Goal: Task Accomplishment & Management: Manage account settings

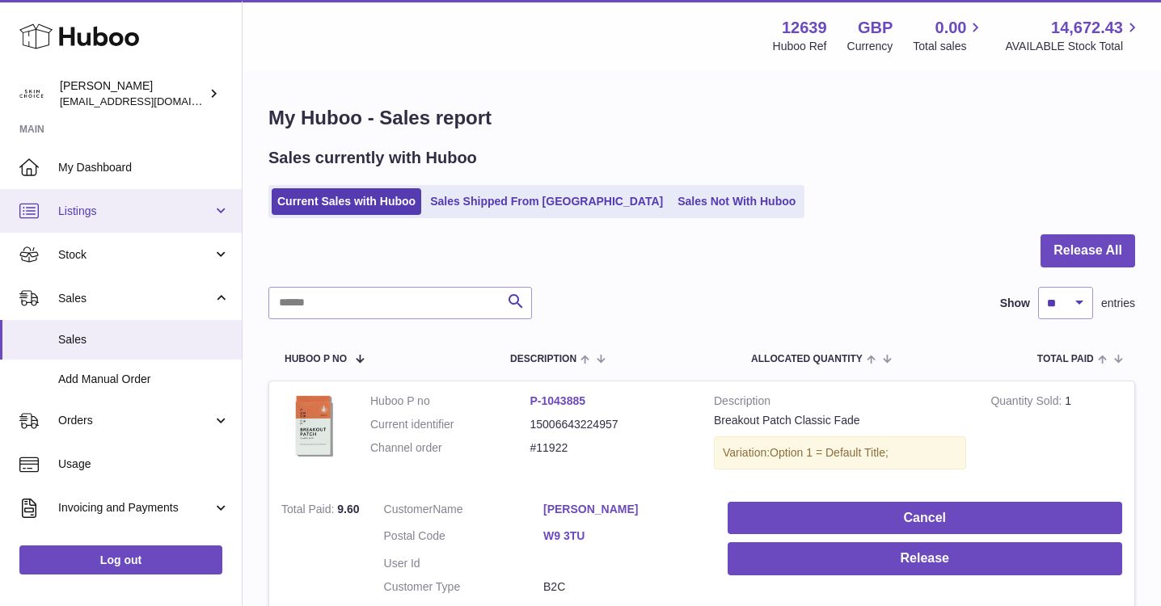
click at [170, 226] on link "Listings" at bounding box center [121, 211] width 242 height 44
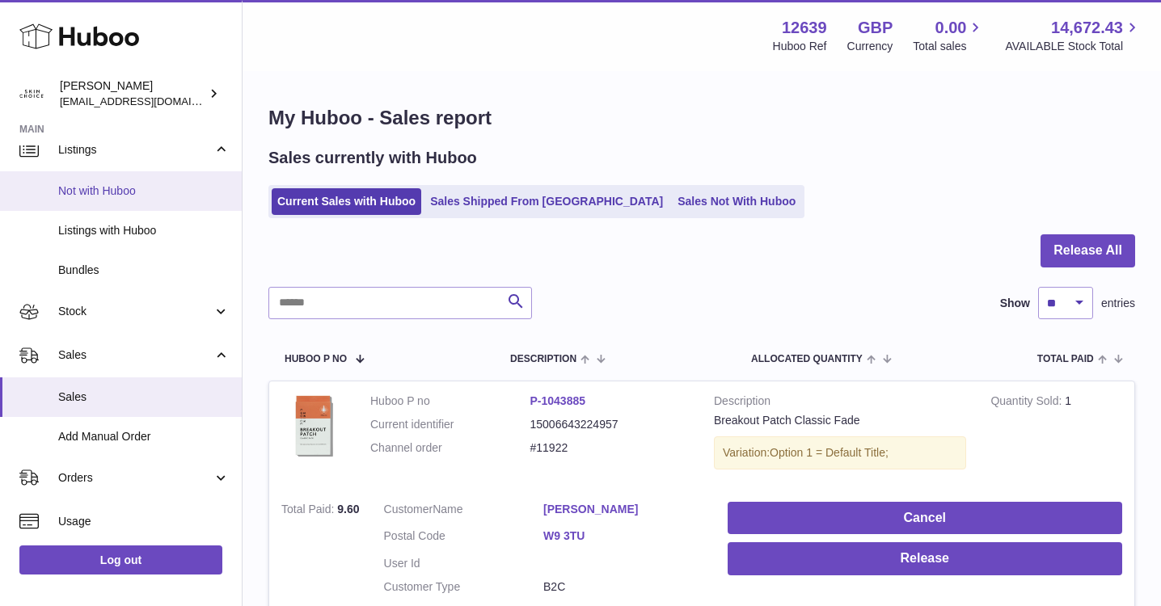
scroll to position [70, 0]
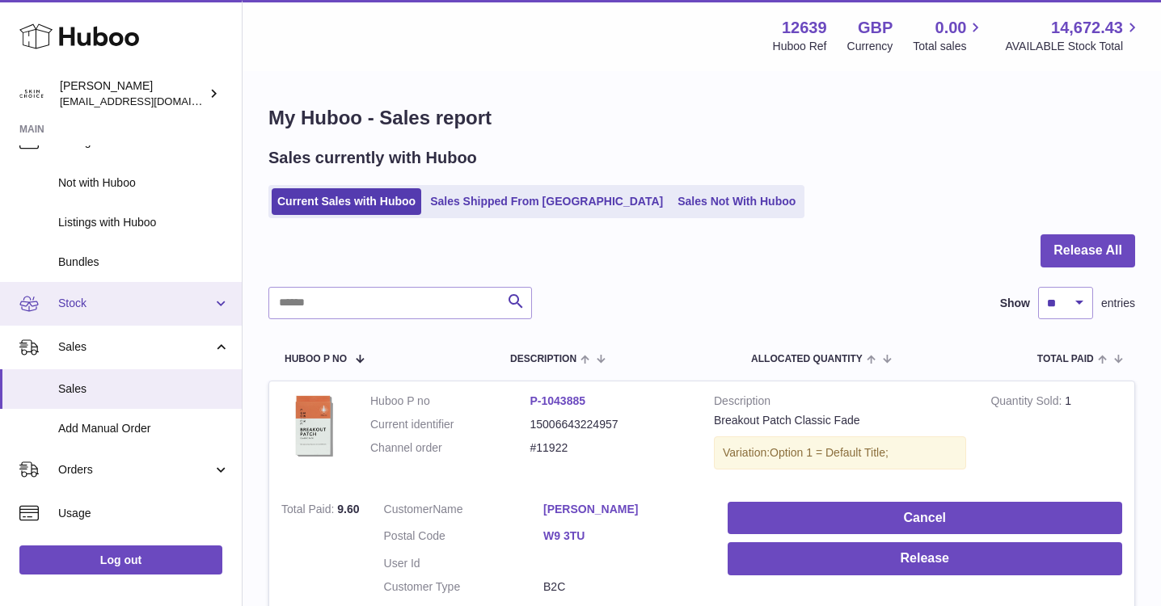
click at [152, 307] on span "Stock" at bounding box center [135, 303] width 154 height 15
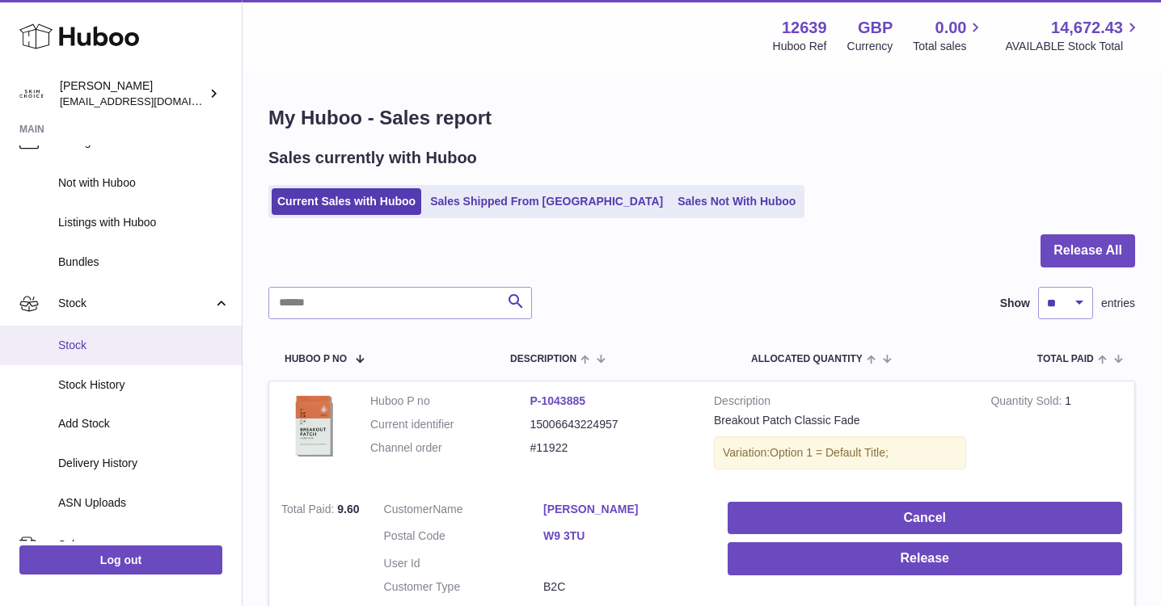
click at [145, 339] on span "Stock" at bounding box center [143, 345] width 171 height 15
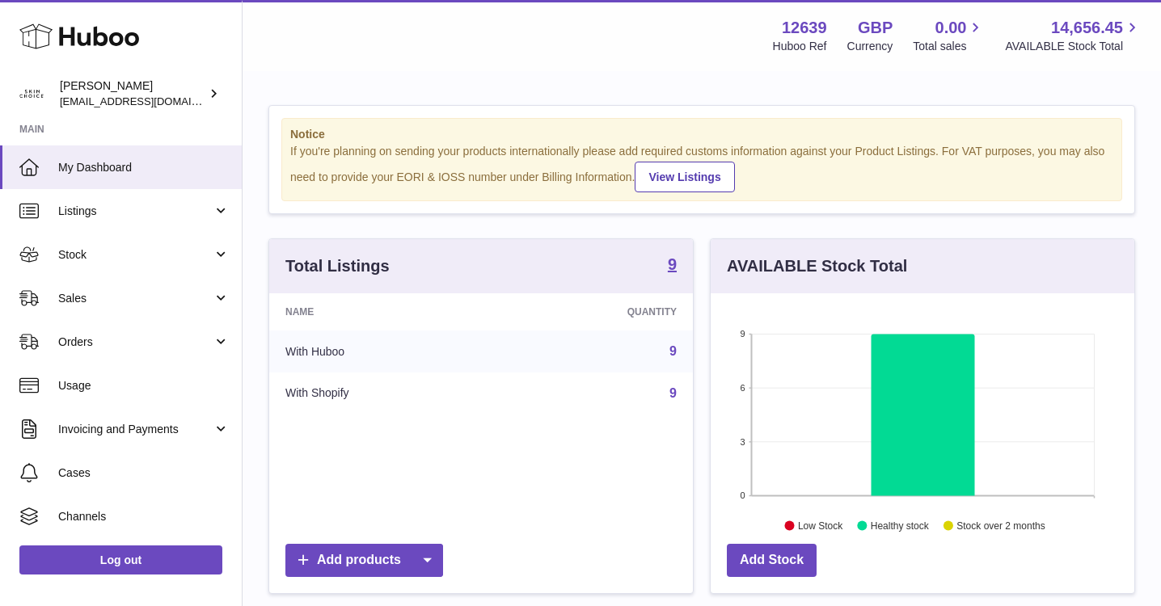
scroll to position [21, 0]
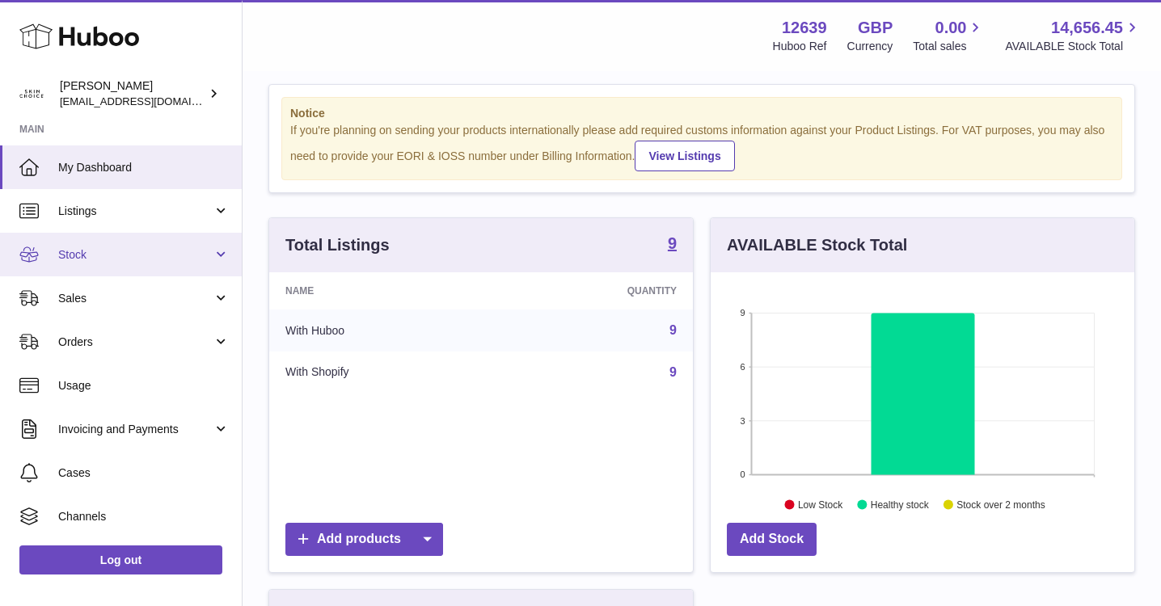
click at [189, 240] on link "Stock" at bounding box center [121, 255] width 242 height 44
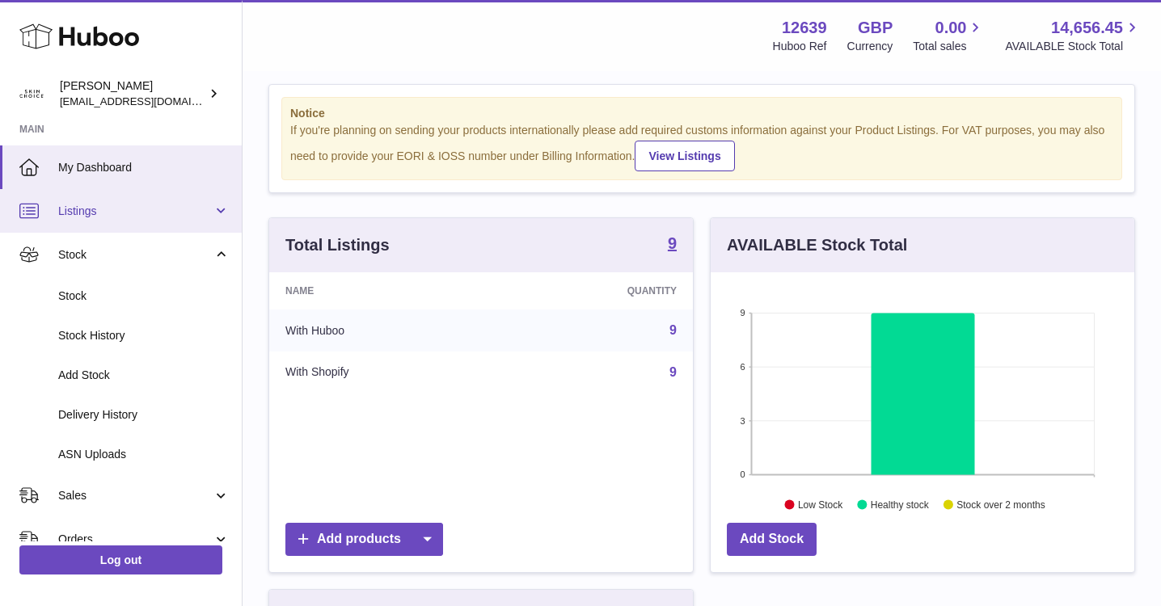
click at [178, 212] on span "Listings" at bounding box center [135, 211] width 154 height 15
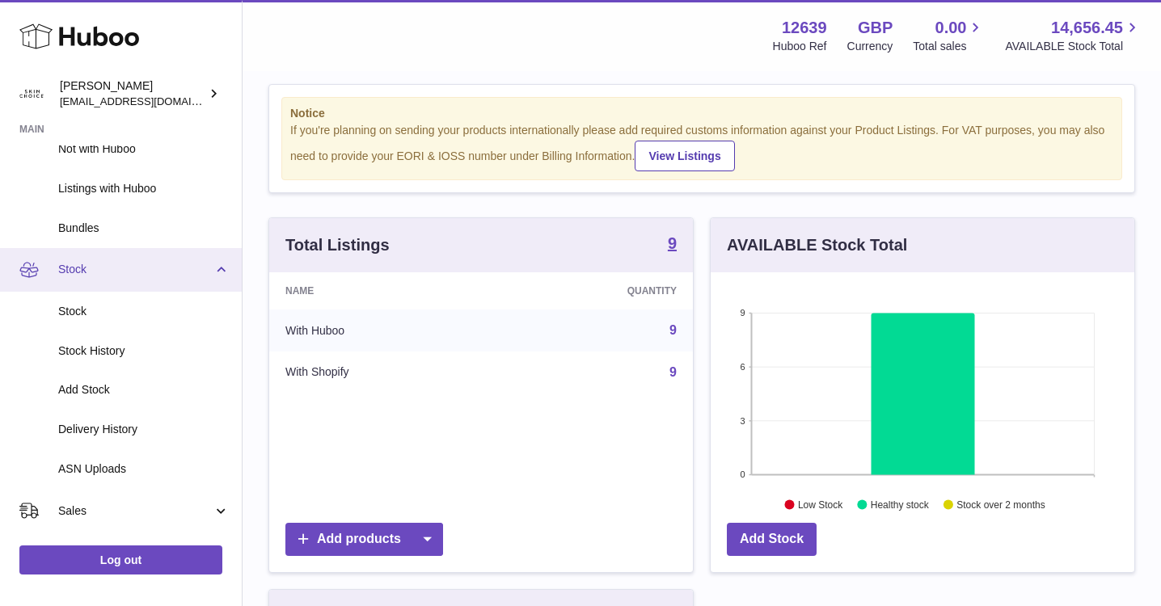
scroll to position [198, 0]
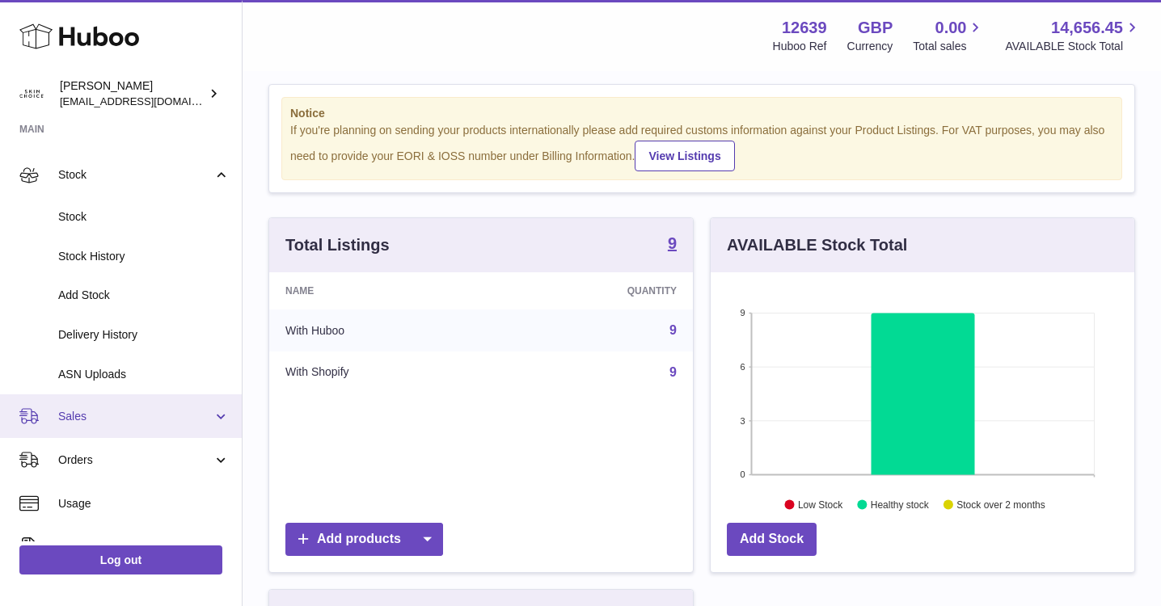
click at [157, 422] on span "Sales" at bounding box center [135, 416] width 154 height 15
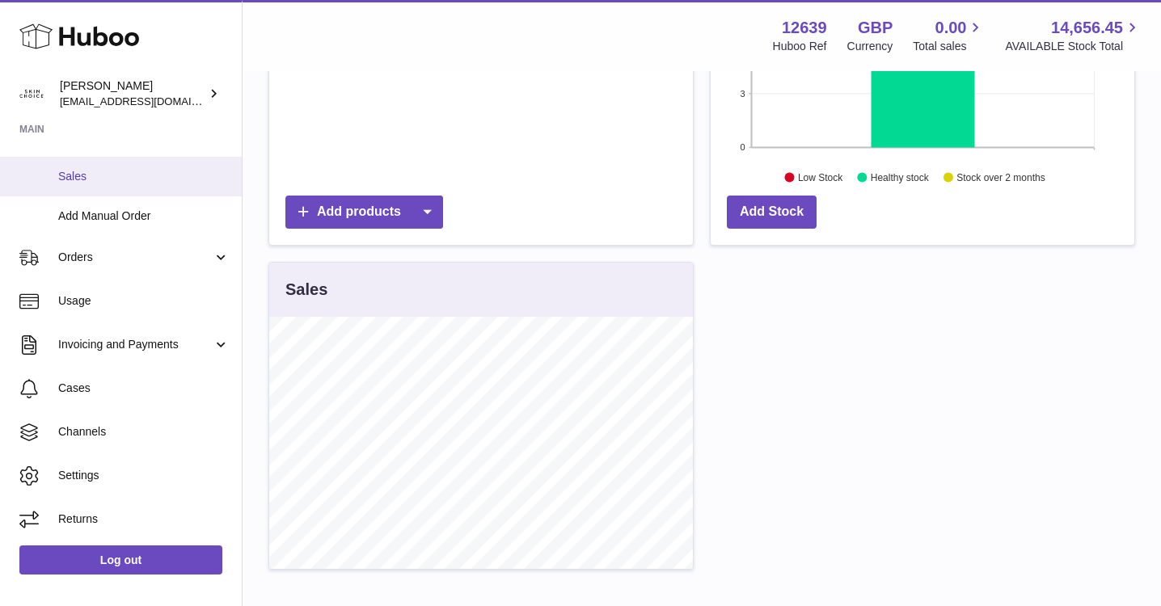
scroll to position [352, 0]
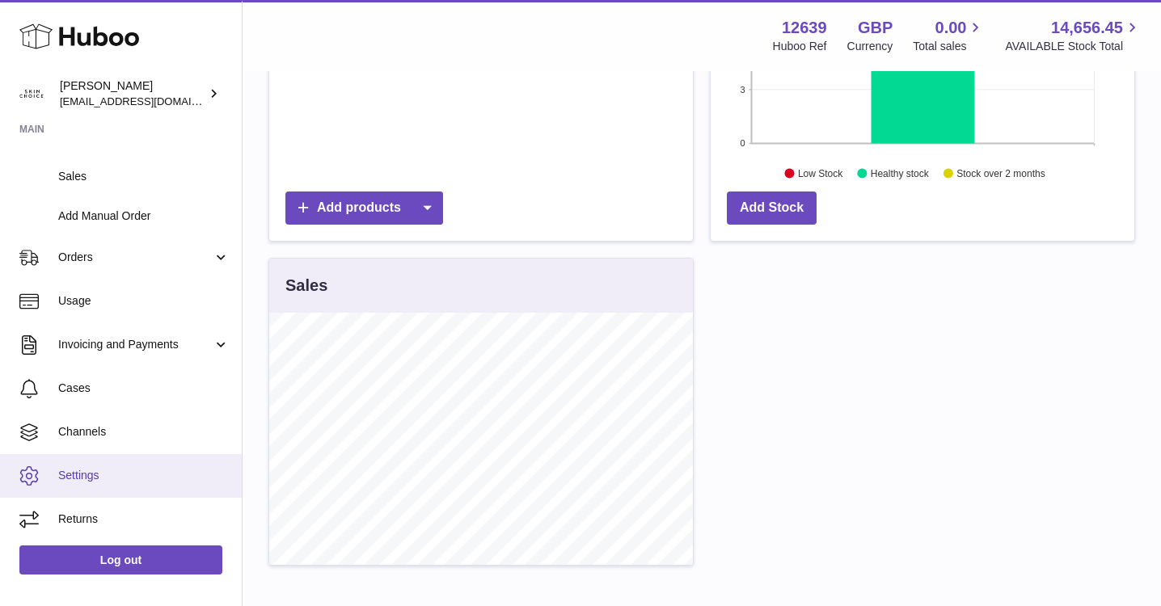
click at [139, 474] on span "Settings" at bounding box center [143, 475] width 171 height 15
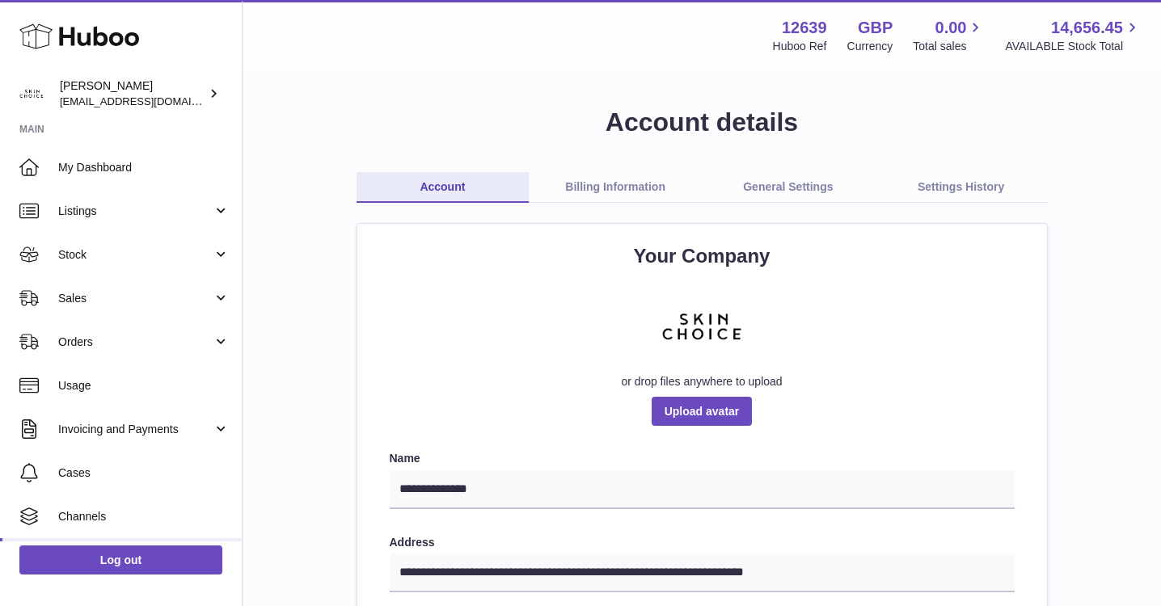
click at [803, 178] on link "General Settings" at bounding box center [787, 187] width 173 height 31
click at [796, 187] on link "General Settings" at bounding box center [787, 187] width 173 height 31
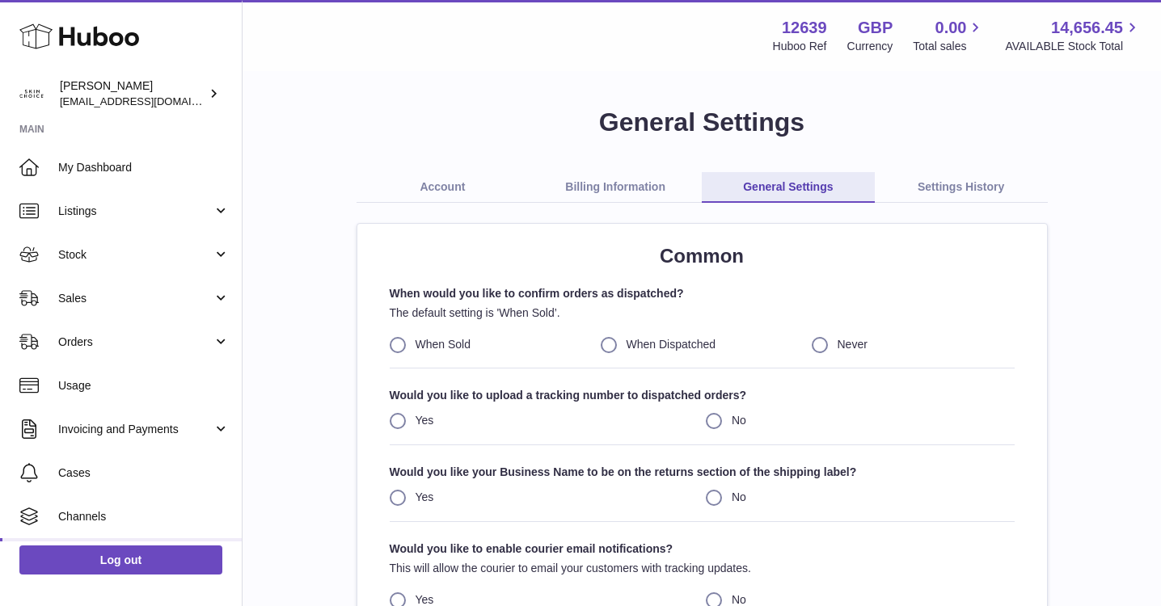
click at [951, 191] on link "Settings History" at bounding box center [960, 187] width 173 height 31
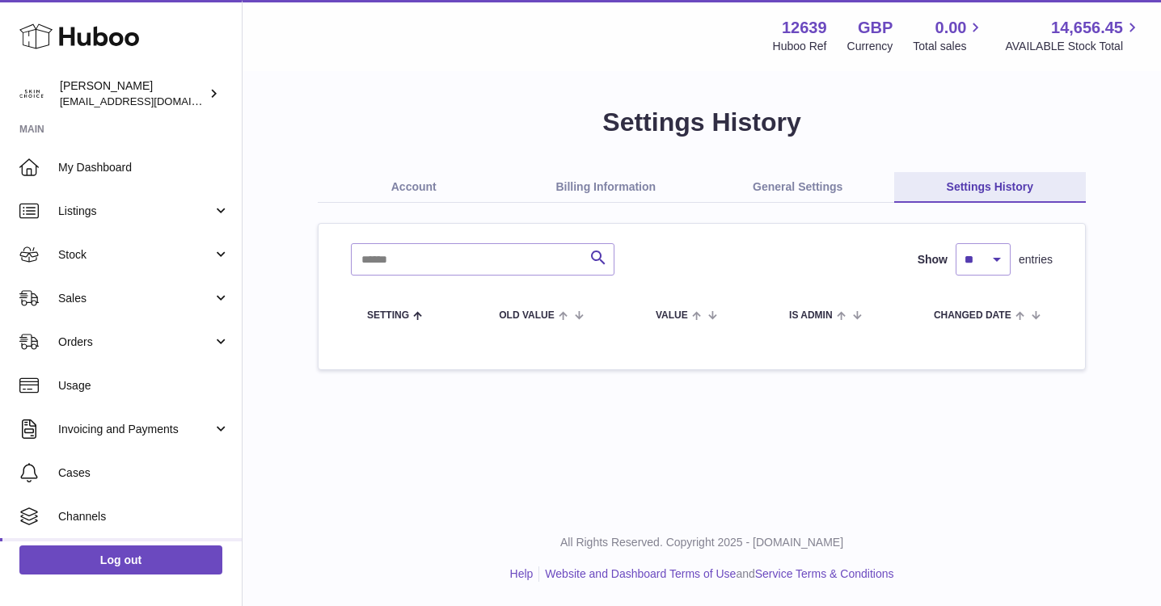
click at [635, 196] on link "Billing Information" at bounding box center [606, 187] width 192 height 31
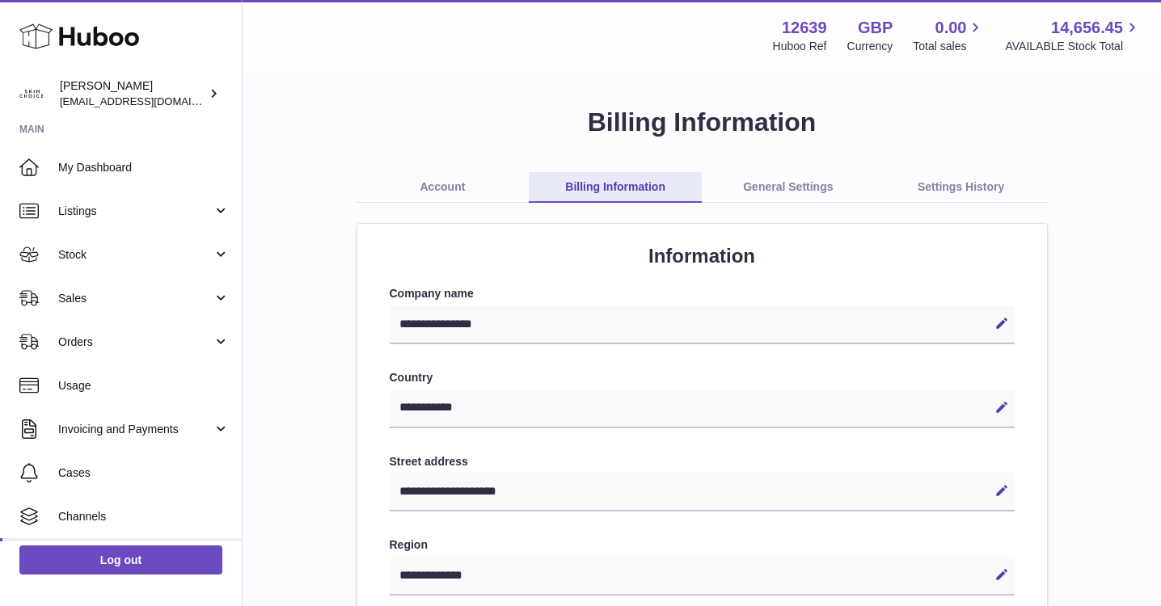
select select "**"
click at [452, 195] on link "Account" at bounding box center [442, 187] width 173 height 31
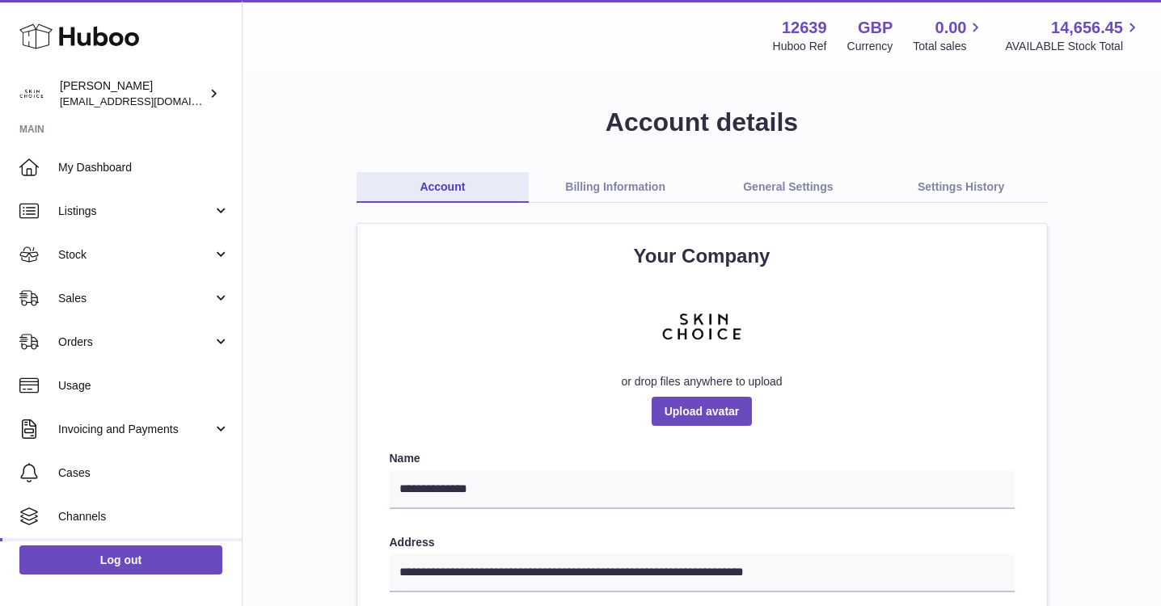
click at [965, 192] on link "Settings History" at bounding box center [960, 187] width 173 height 31
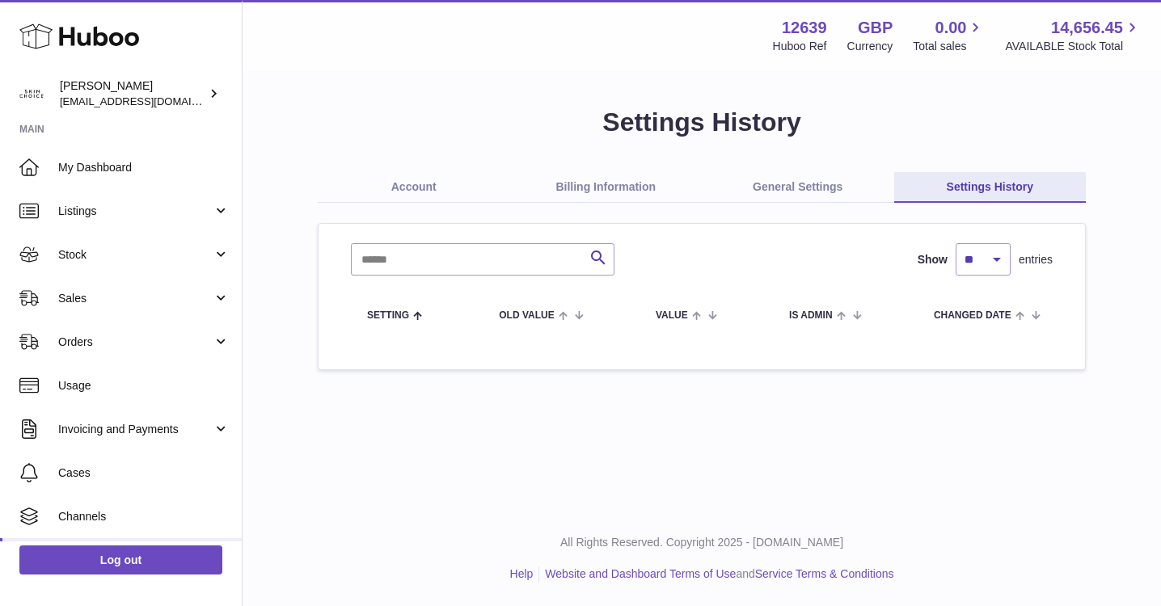
click at [804, 180] on link "General Settings" at bounding box center [797, 187] width 192 height 31
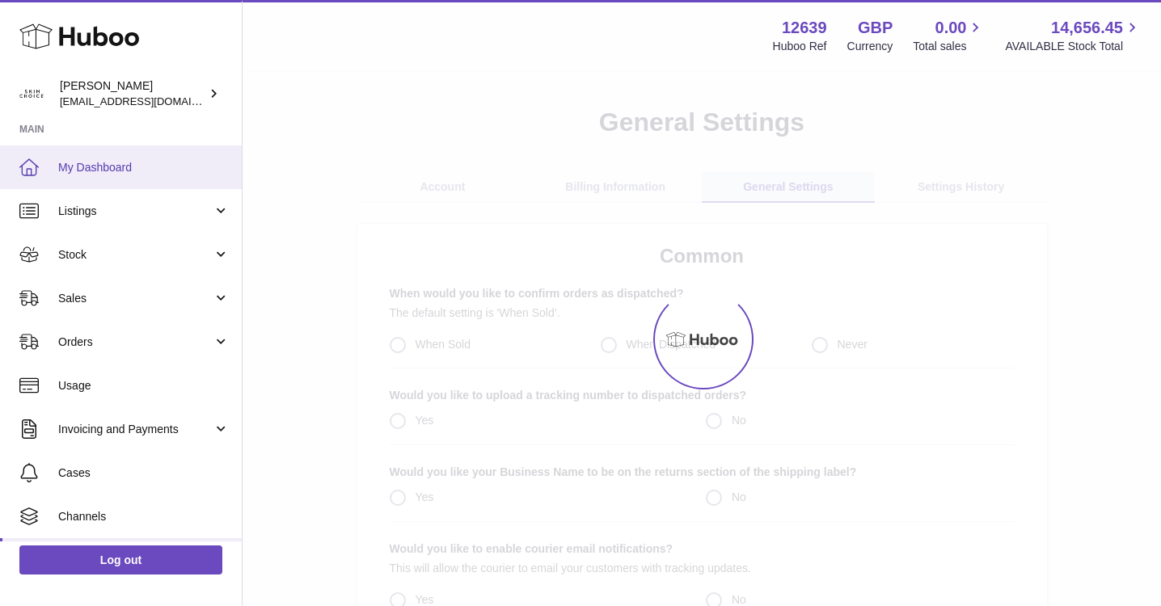
click at [138, 173] on span "My Dashboard" at bounding box center [143, 167] width 171 height 15
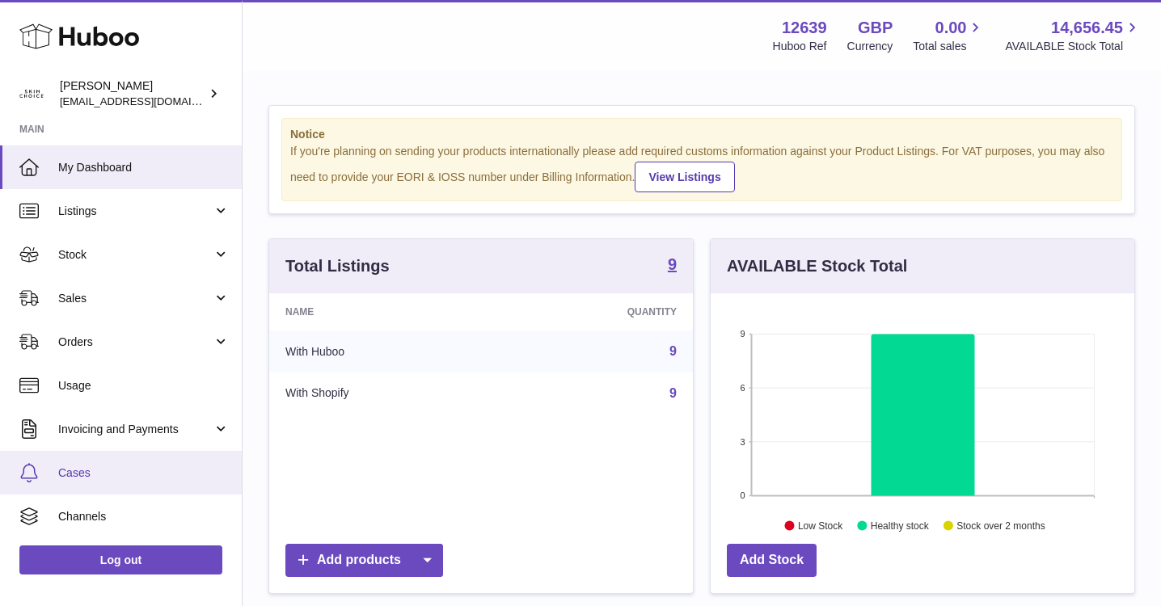
scroll to position [84, 0]
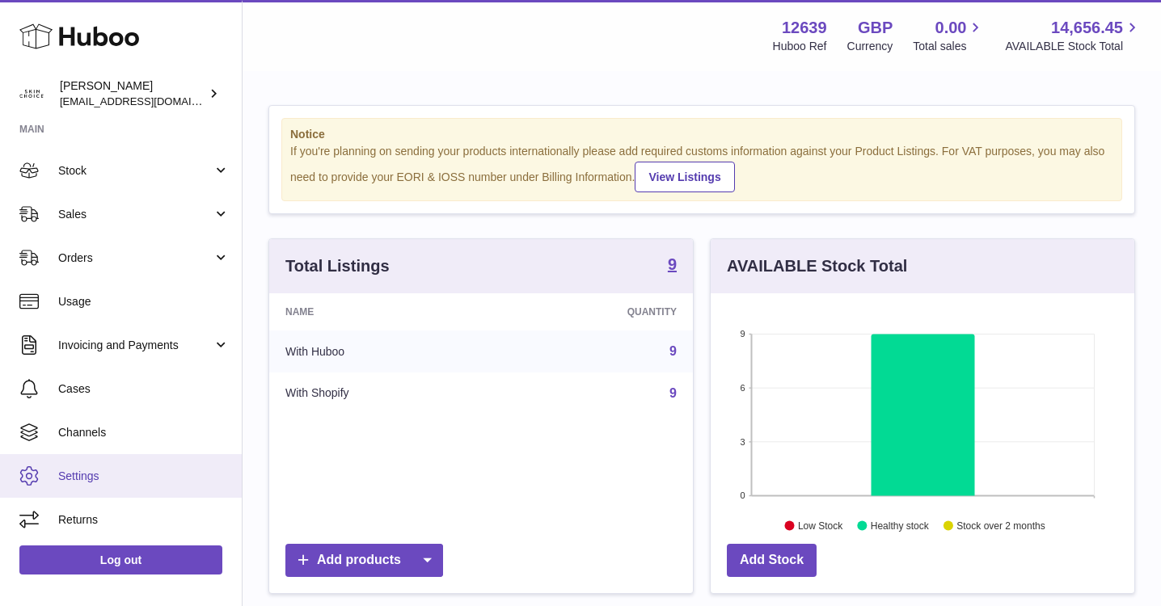
click at [105, 469] on span "Settings" at bounding box center [143, 476] width 171 height 15
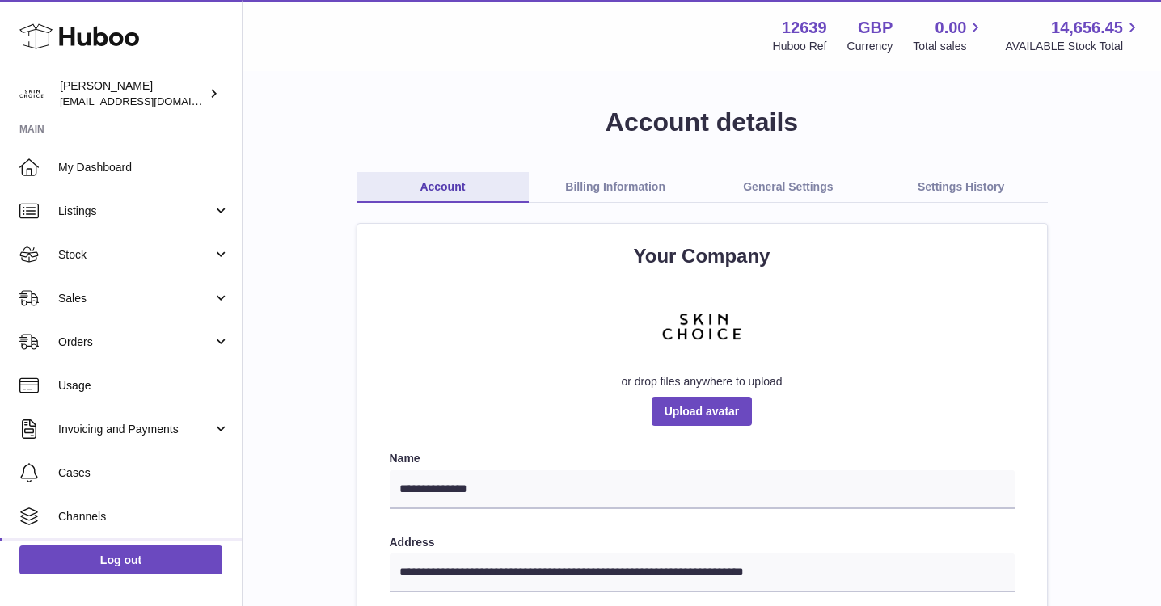
click at [598, 194] on link "Billing Information" at bounding box center [615, 187] width 173 height 31
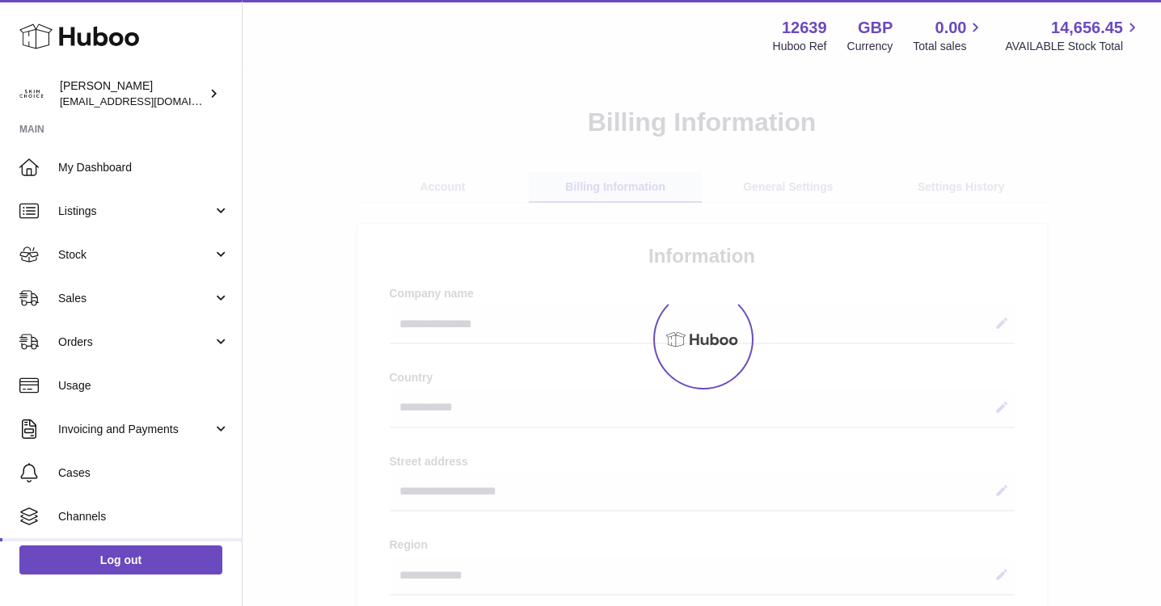
select select "**"
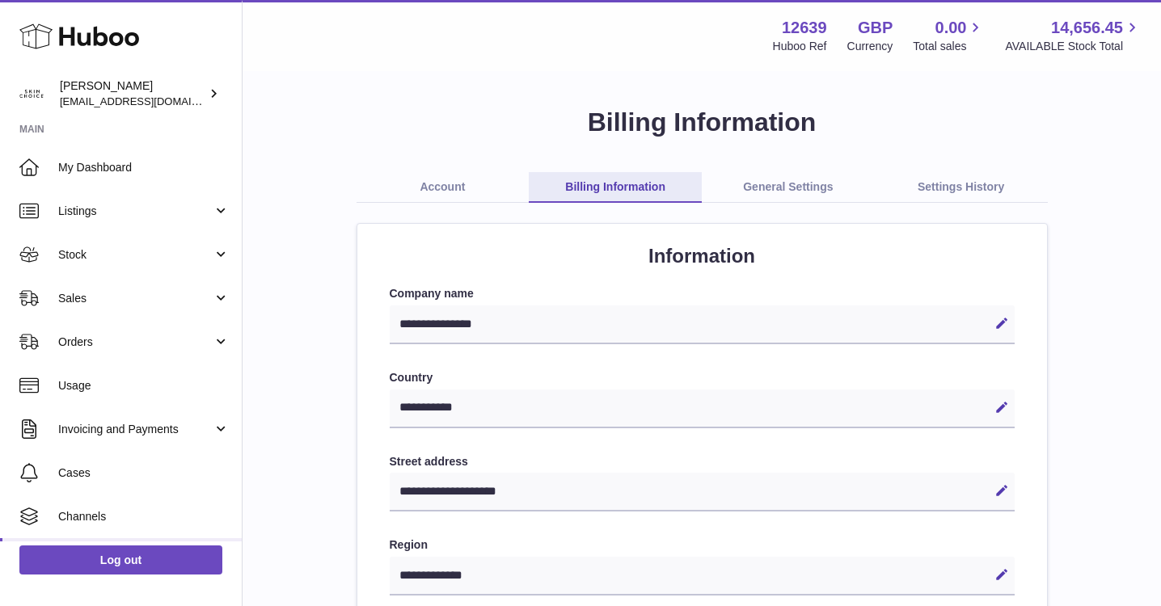
click at [774, 190] on link "General Settings" at bounding box center [787, 187] width 173 height 31
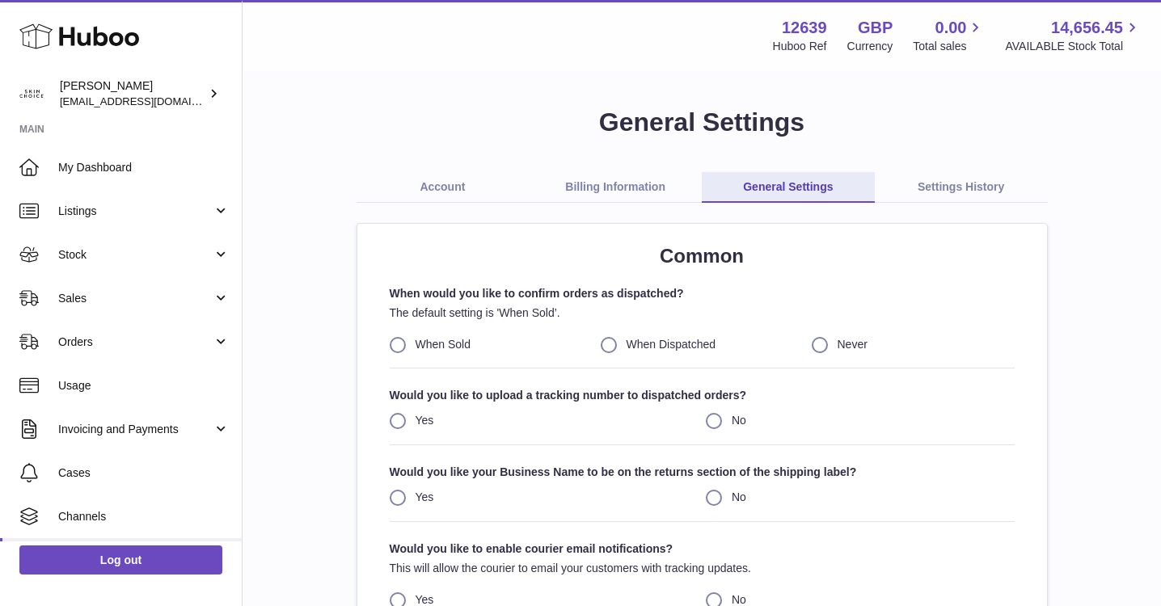
click at [923, 189] on link "Settings History" at bounding box center [960, 187] width 173 height 31
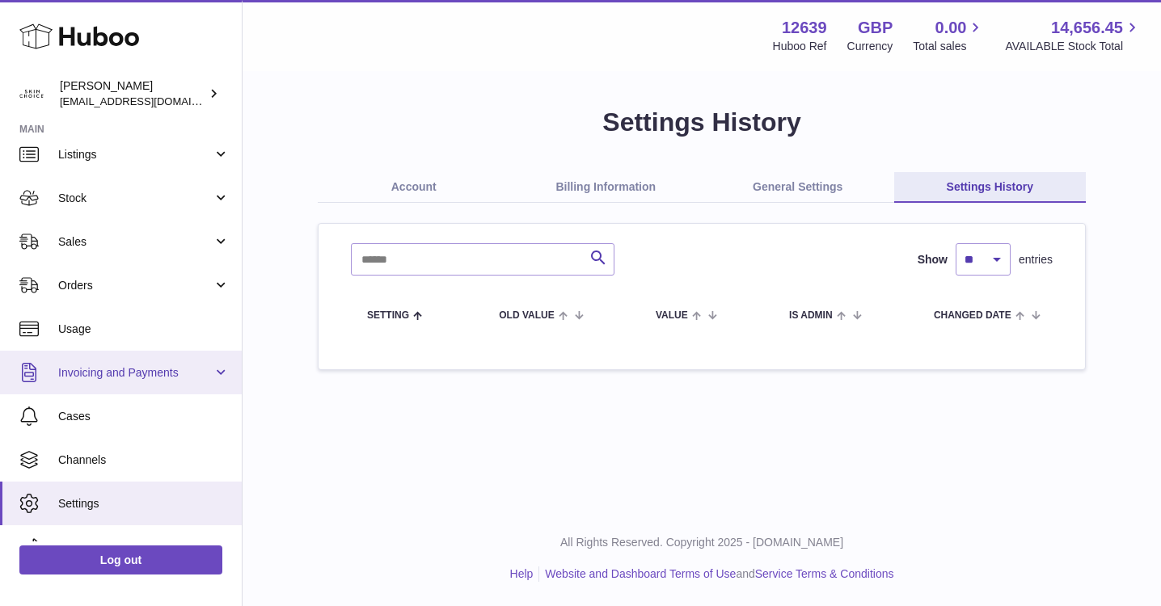
scroll to position [84, 0]
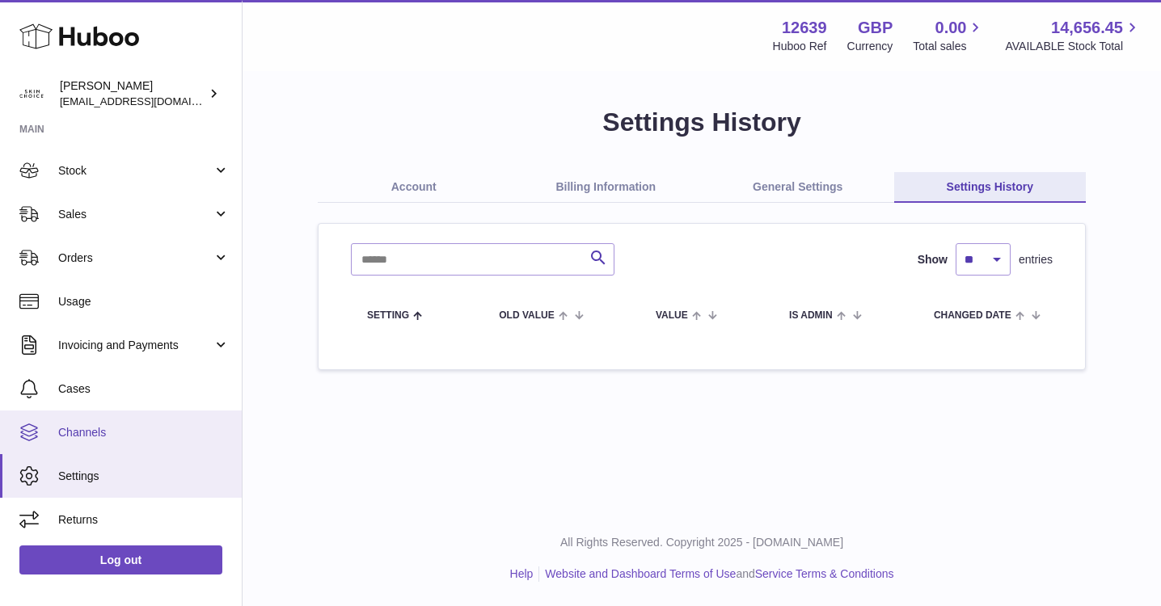
click at [177, 437] on span "Channels" at bounding box center [143, 432] width 171 height 15
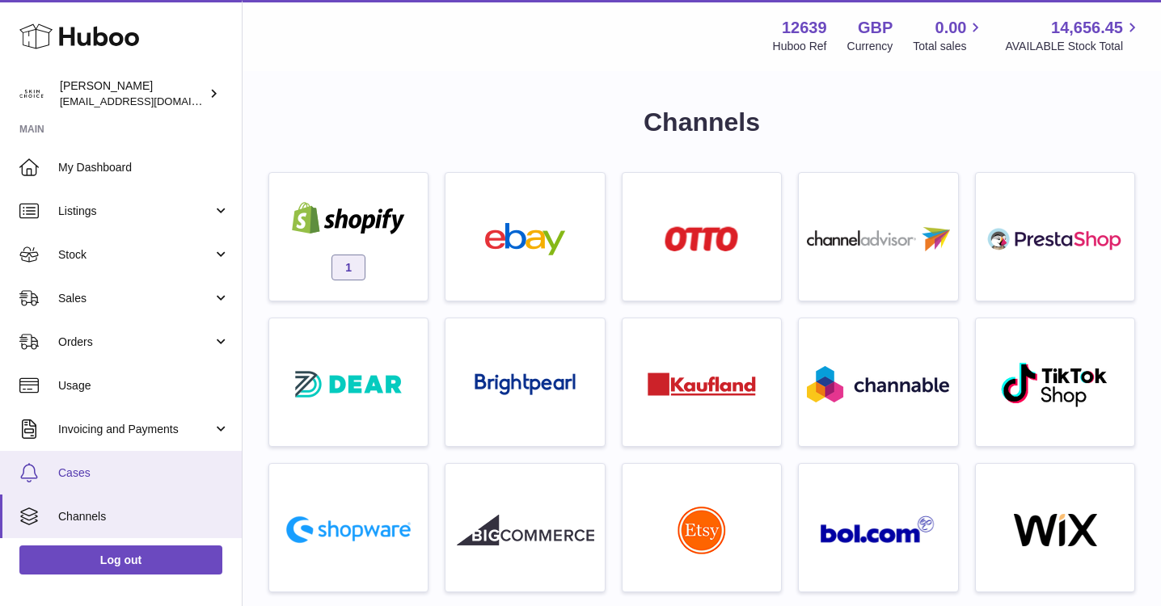
click at [154, 469] on span "Cases" at bounding box center [143, 473] width 171 height 15
click at [116, 471] on span "Cases" at bounding box center [143, 473] width 171 height 15
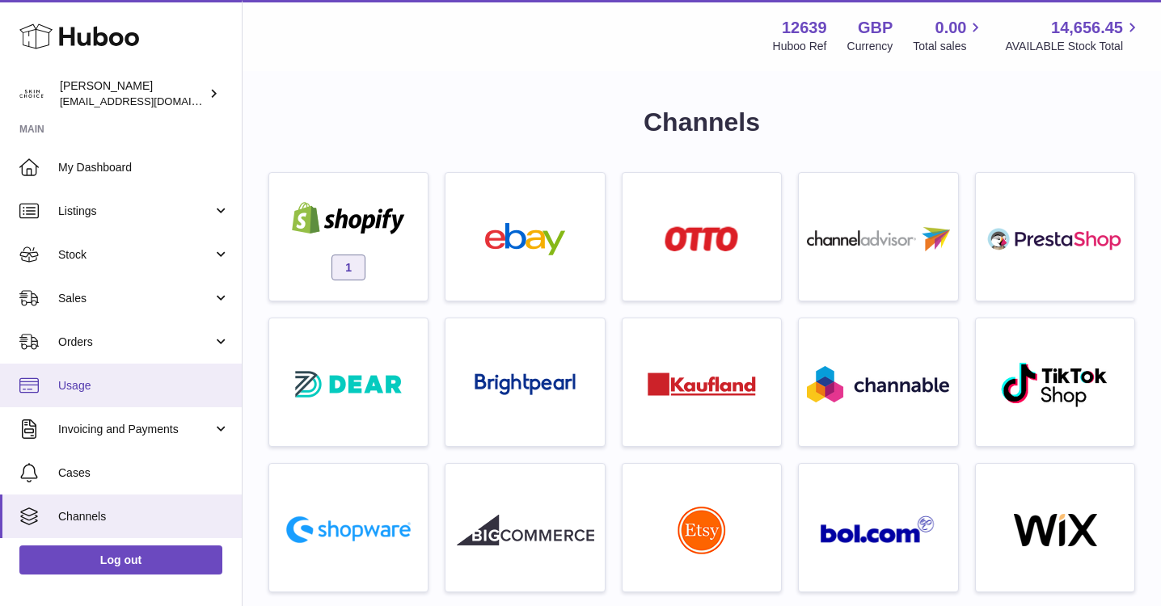
click at [120, 390] on span "Usage" at bounding box center [143, 385] width 171 height 15
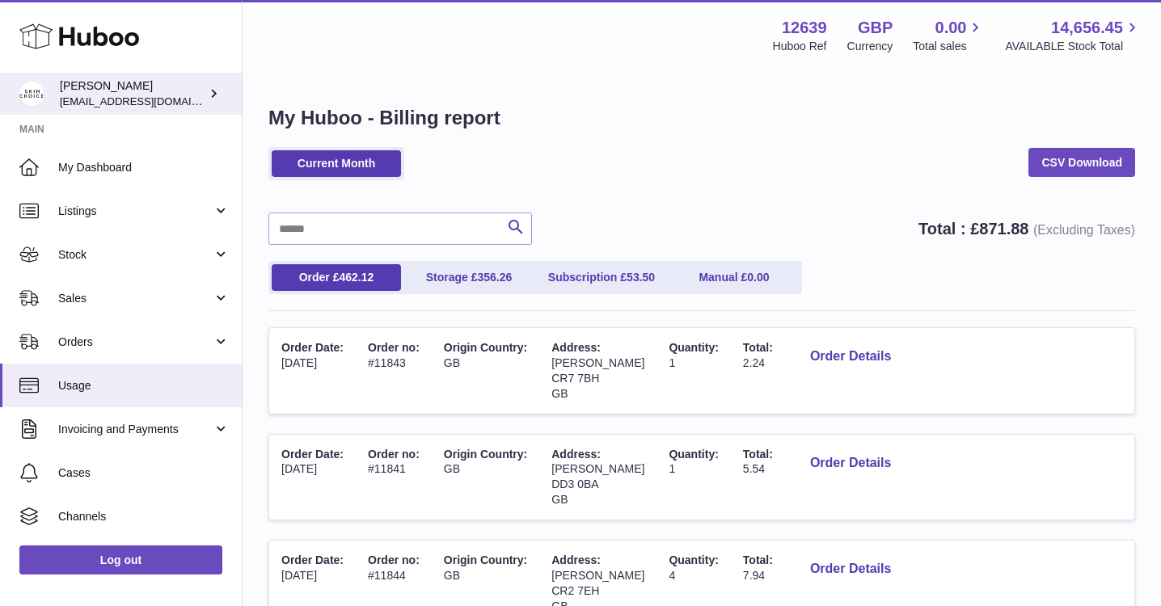
click at [143, 103] on span "[EMAIL_ADDRESS][DOMAIN_NAME]" at bounding box center [149, 101] width 178 height 13
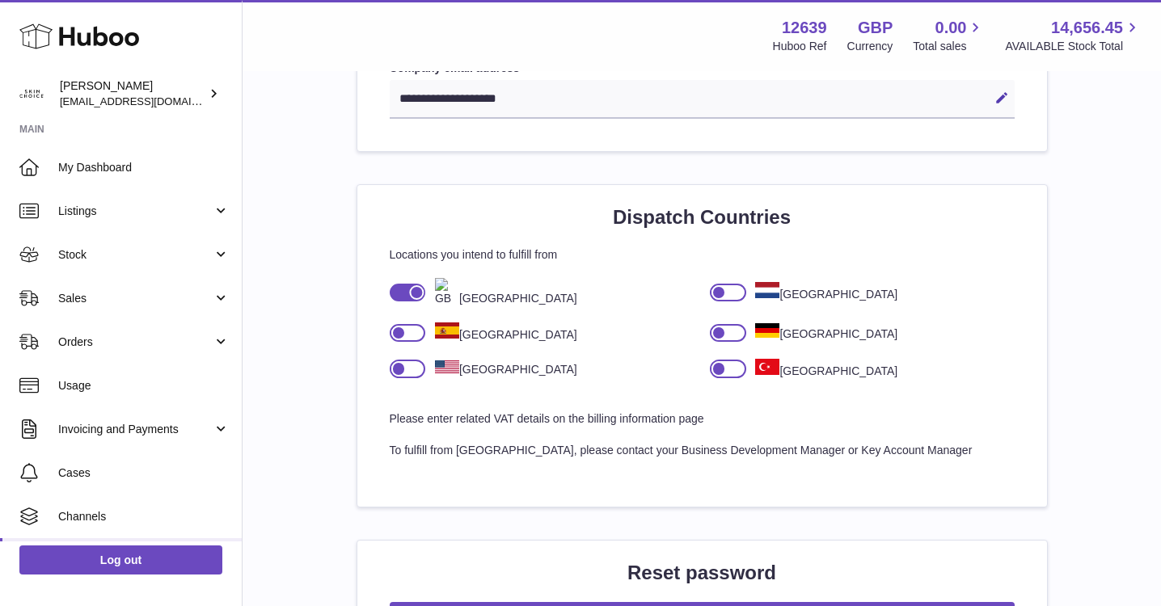
scroll to position [977, 0]
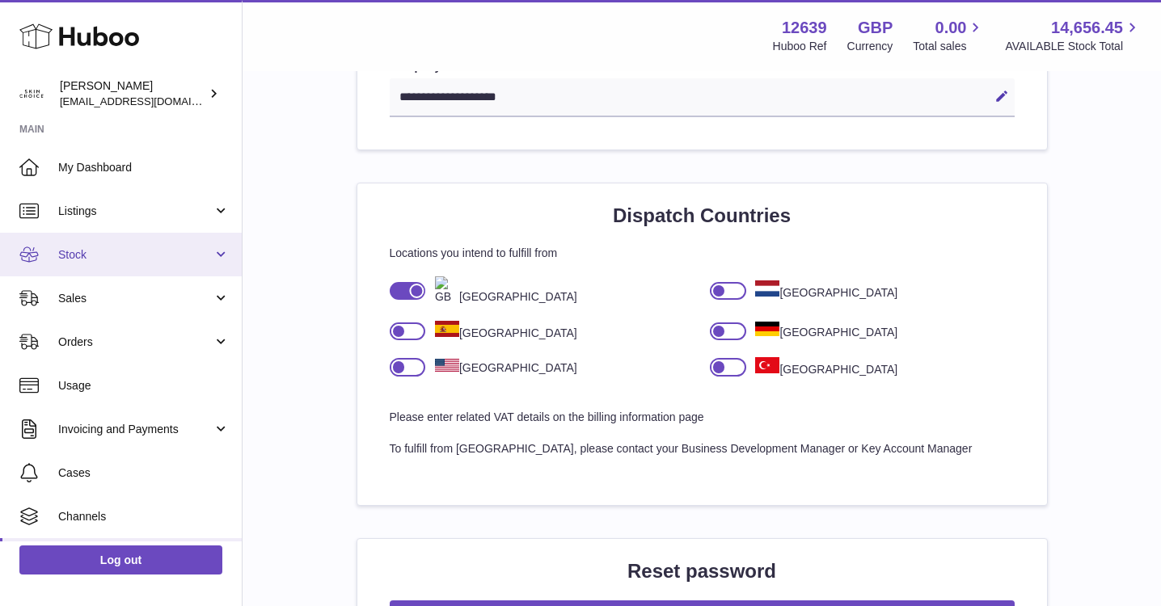
click at [162, 255] on span "Stock" at bounding box center [135, 254] width 154 height 15
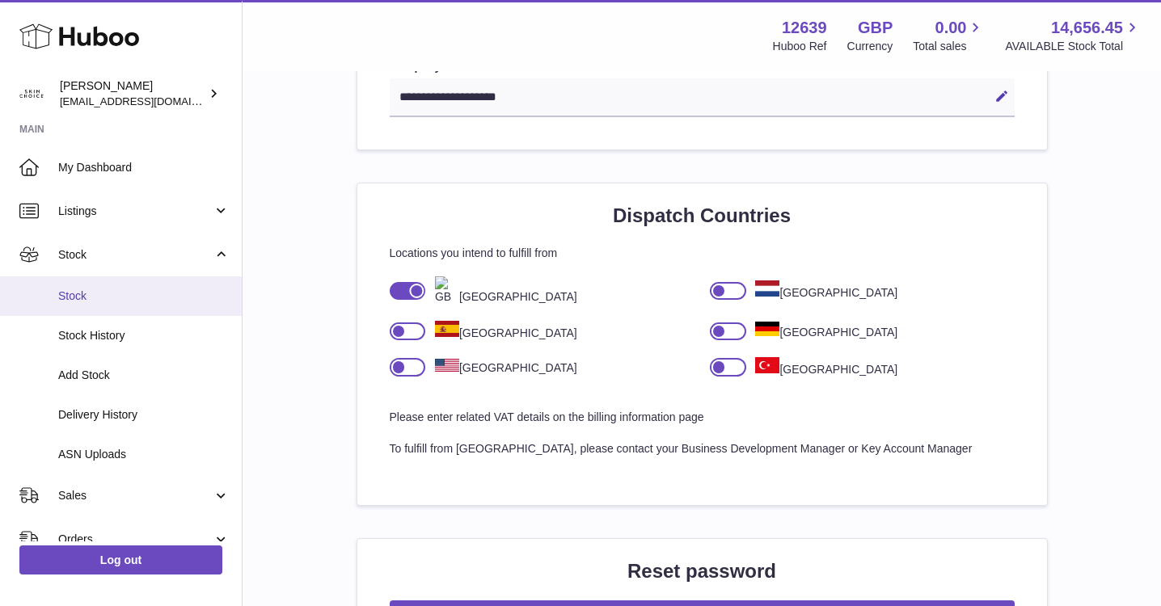
click at [158, 279] on link "Stock" at bounding box center [121, 296] width 242 height 40
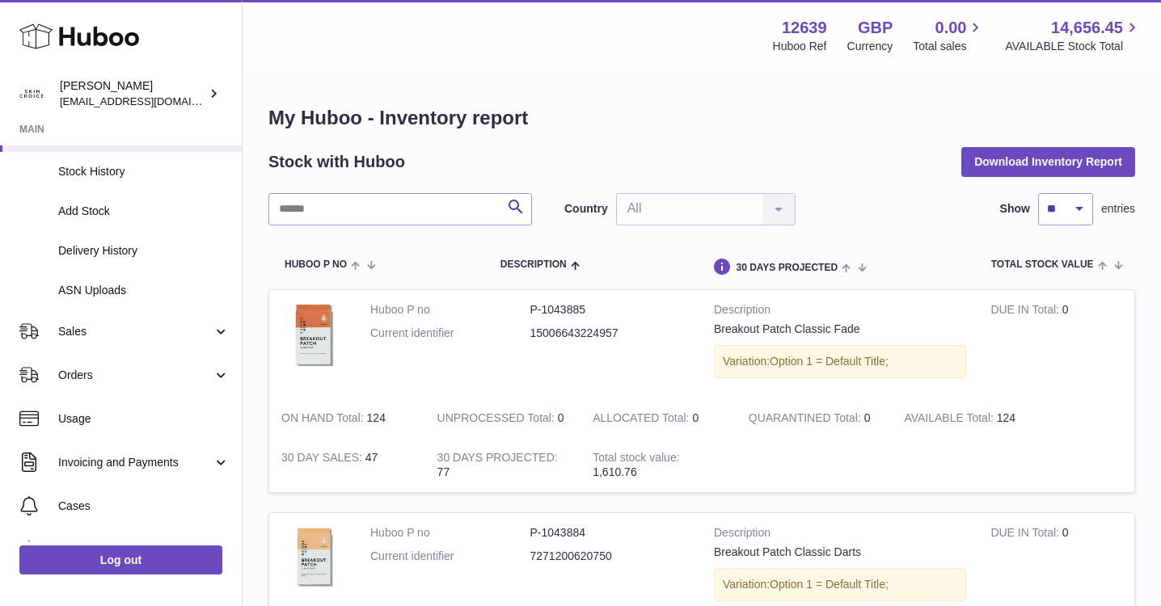
scroll to position [167, 0]
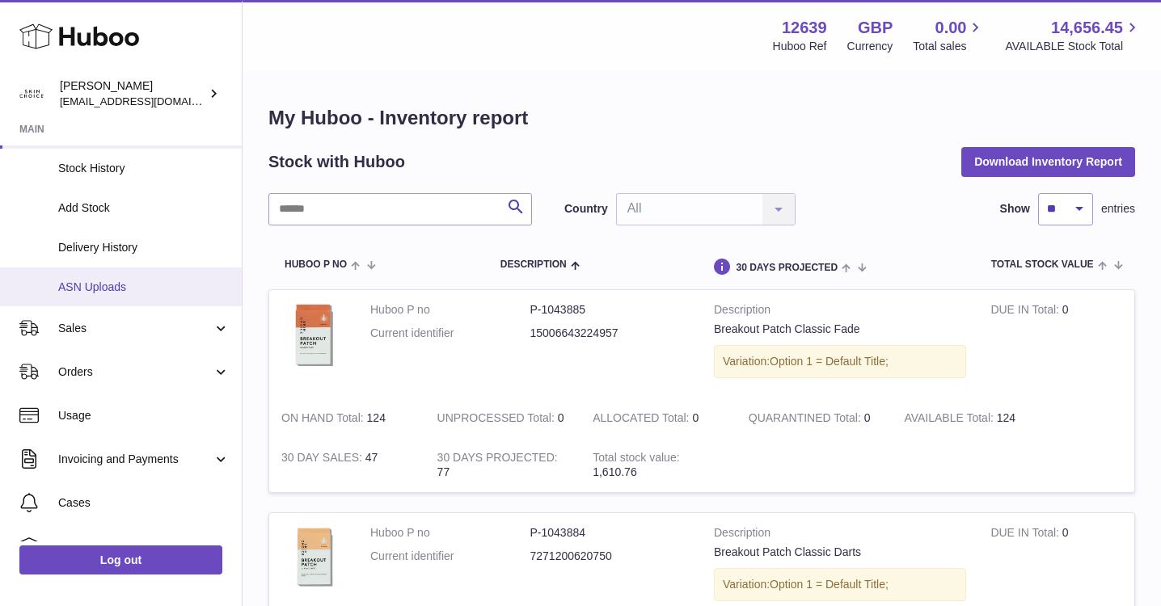
click at [158, 285] on span "ASN Uploads" at bounding box center [143, 287] width 171 height 15
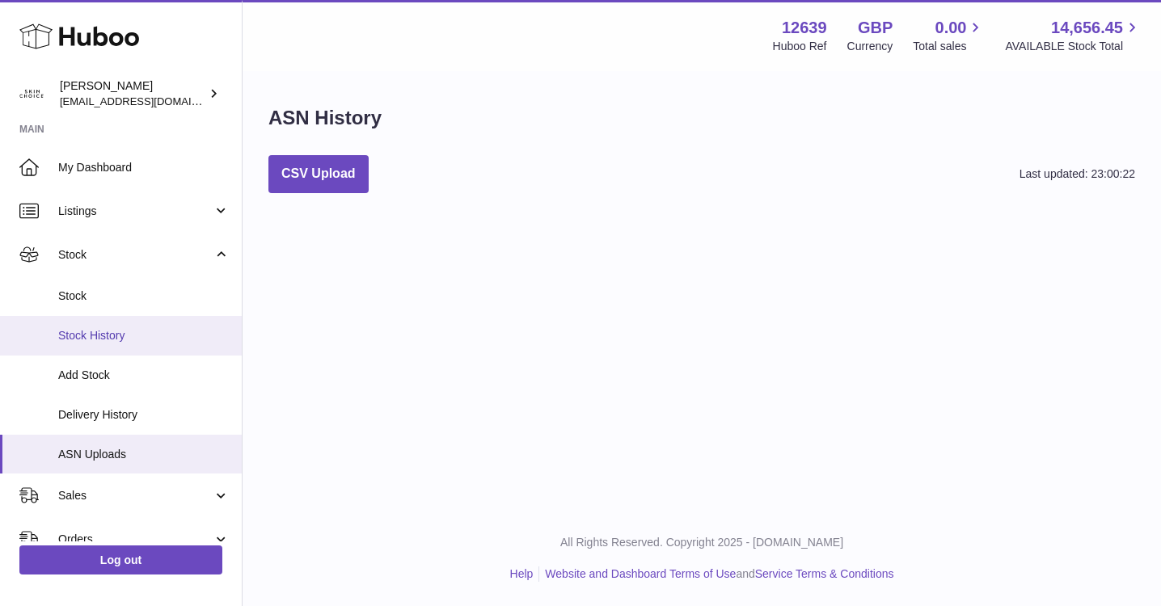
click at [162, 326] on link "Stock History" at bounding box center [121, 336] width 242 height 40
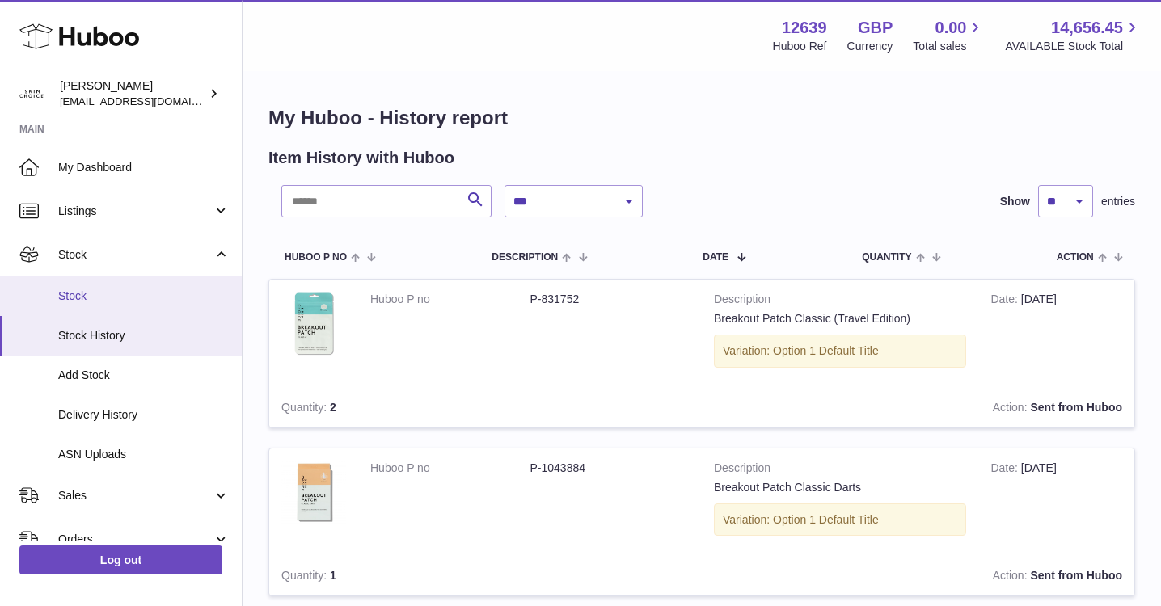
click at [129, 291] on span "Stock" at bounding box center [143, 296] width 171 height 15
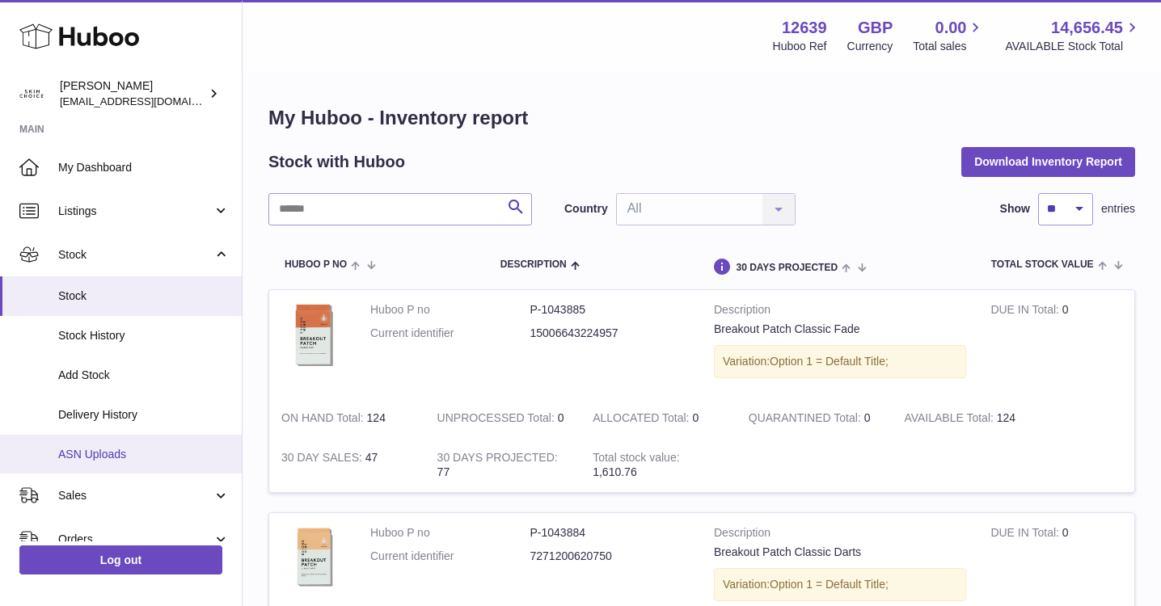
click at [110, 447] on span "ASN Uploads" at bounding box center [143, 454] width 171 height 15
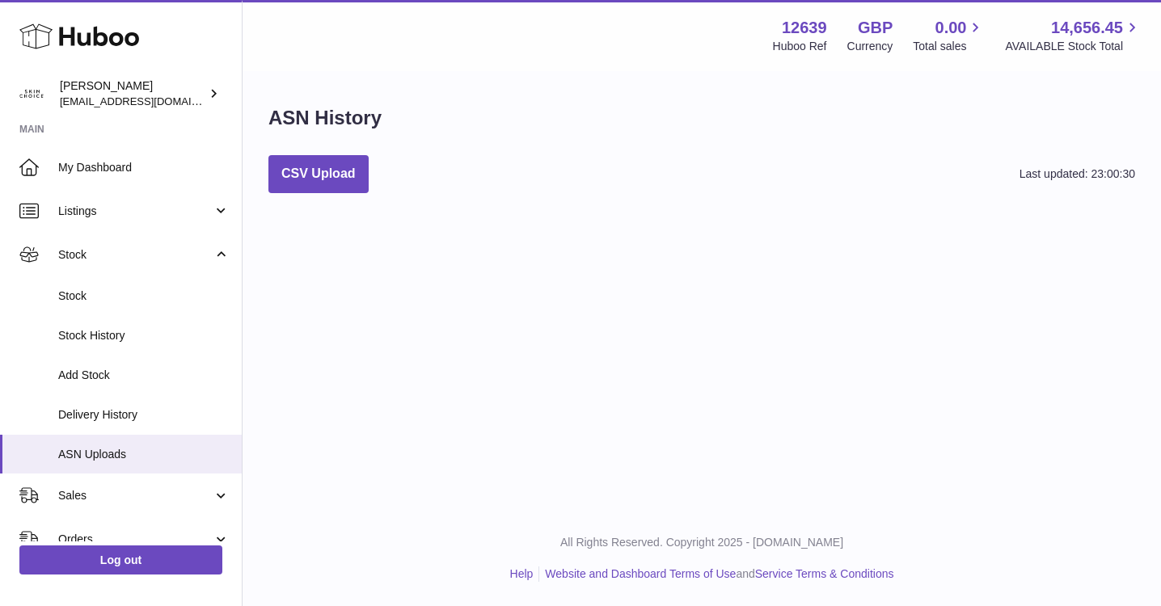
scroll to position [32, 0]
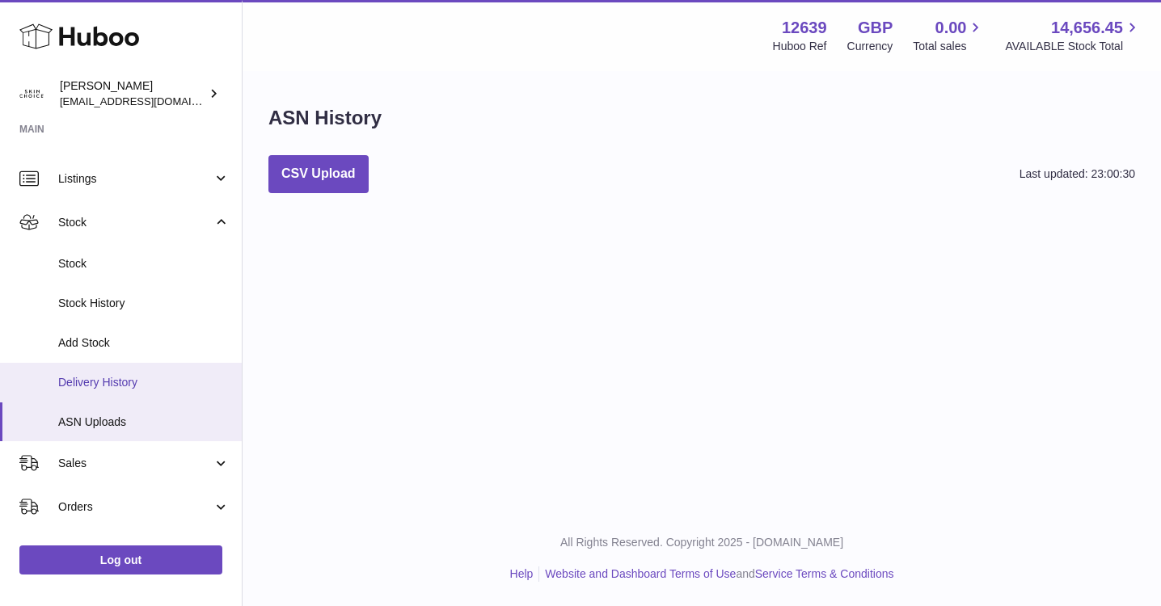
click at [140, 380] on span "Delivery History" at bounding box center [143, 382] width 171 height 15
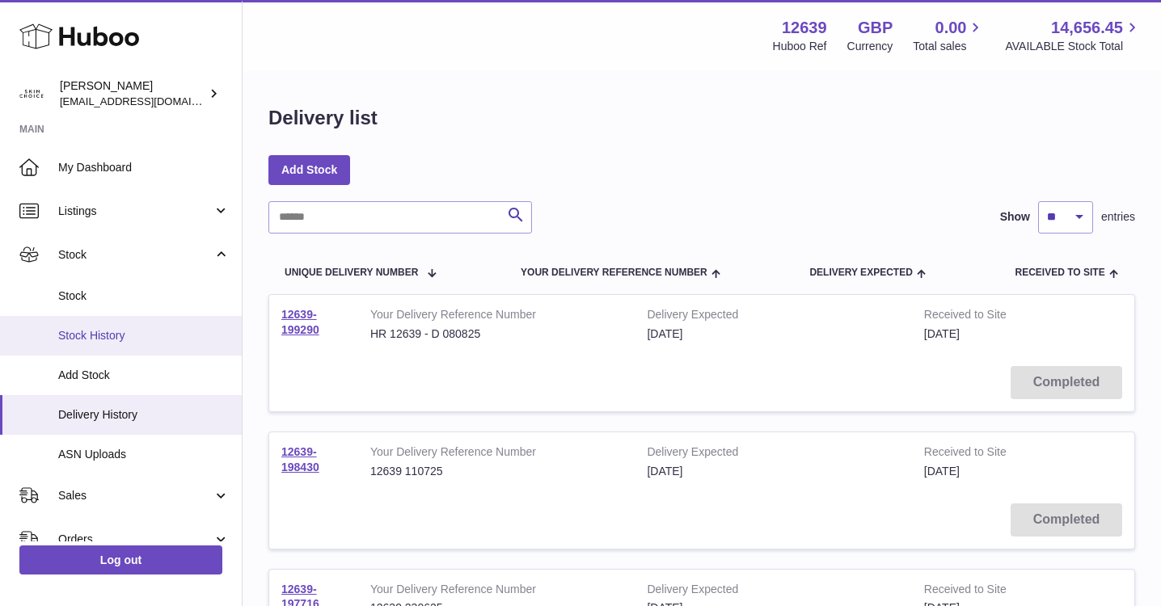
click at [141, 329] on span "Stock History" at bounding box center [143, 335] width 171 height 15
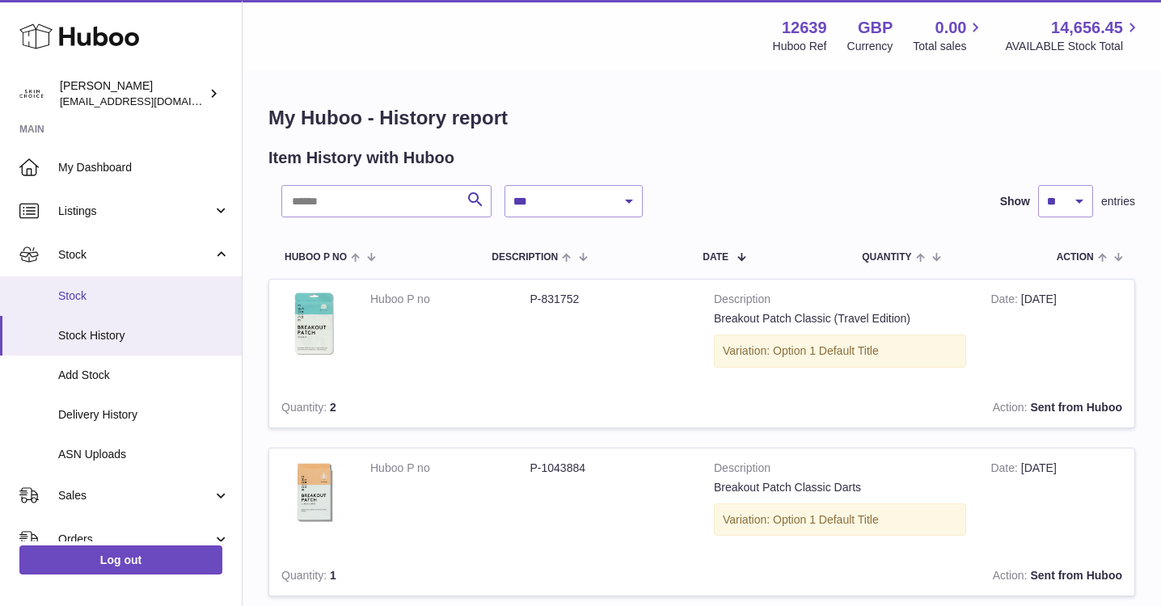
click at [160, 304] on link "Stock" at bounding box center [121, 296] width 242 height 40
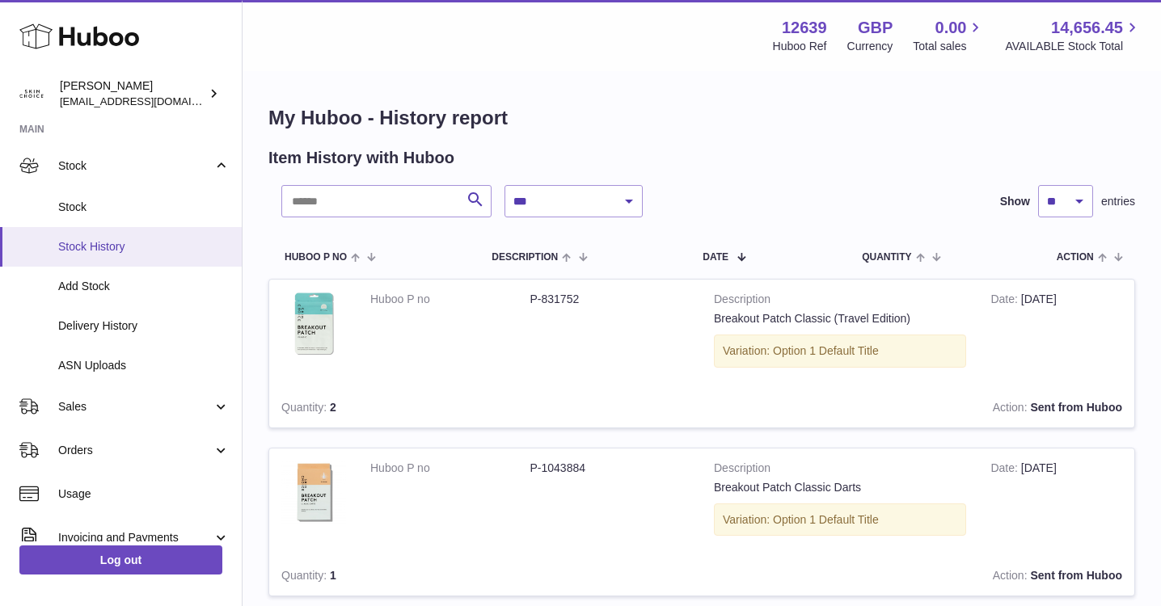
scroll to position [147, 0]
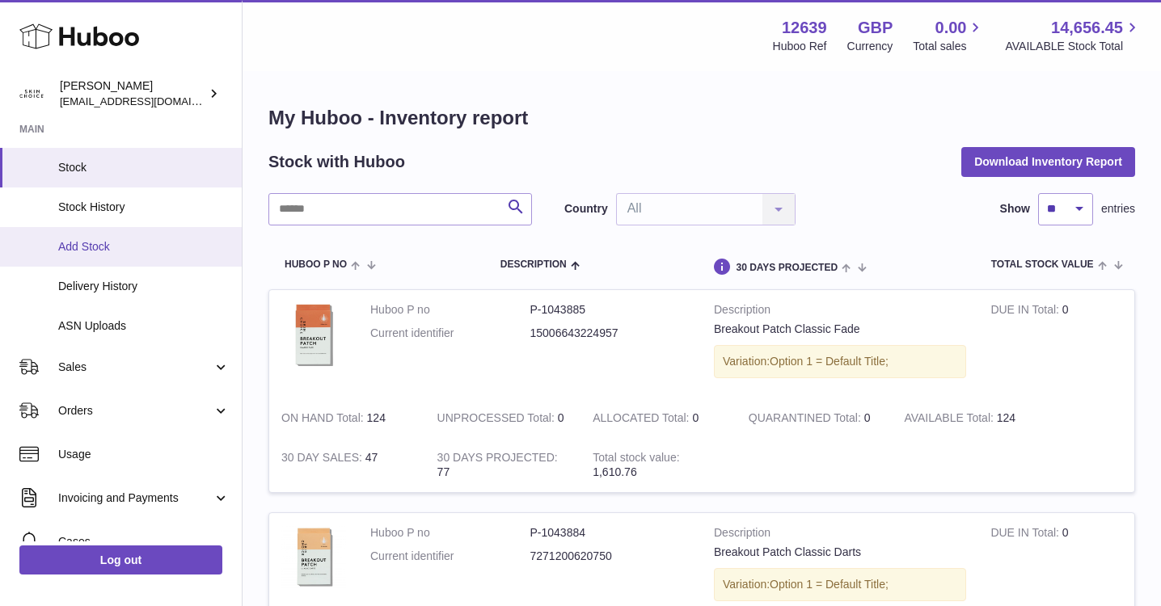
scroll to position [204, 0]
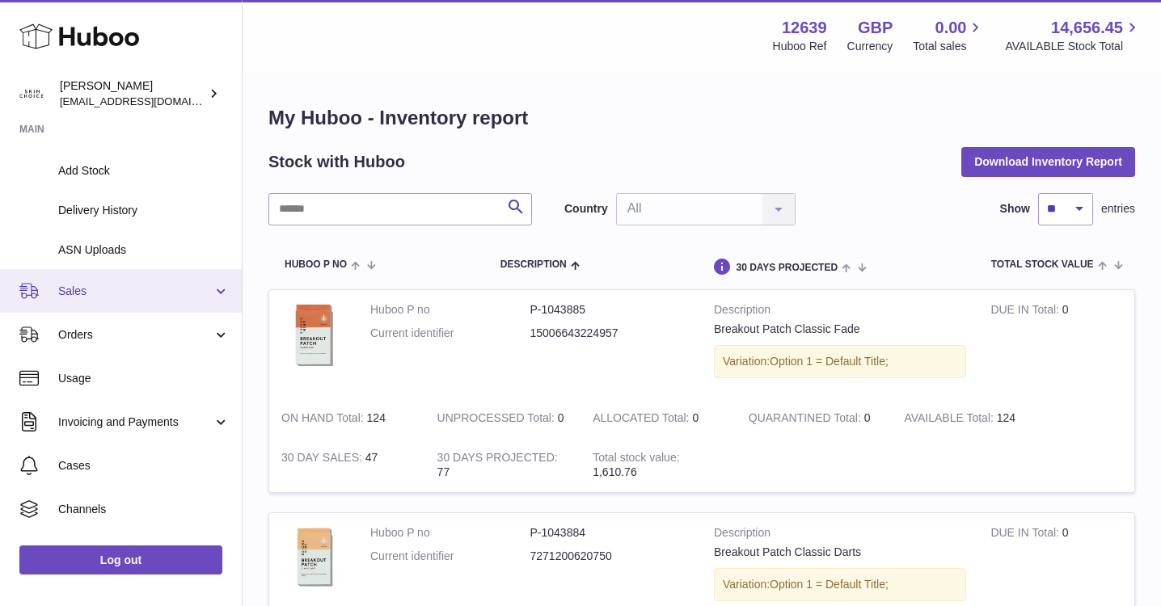
click at [148, 308] on link "Sales" at bounding box center [121, 291] width 242 height 44
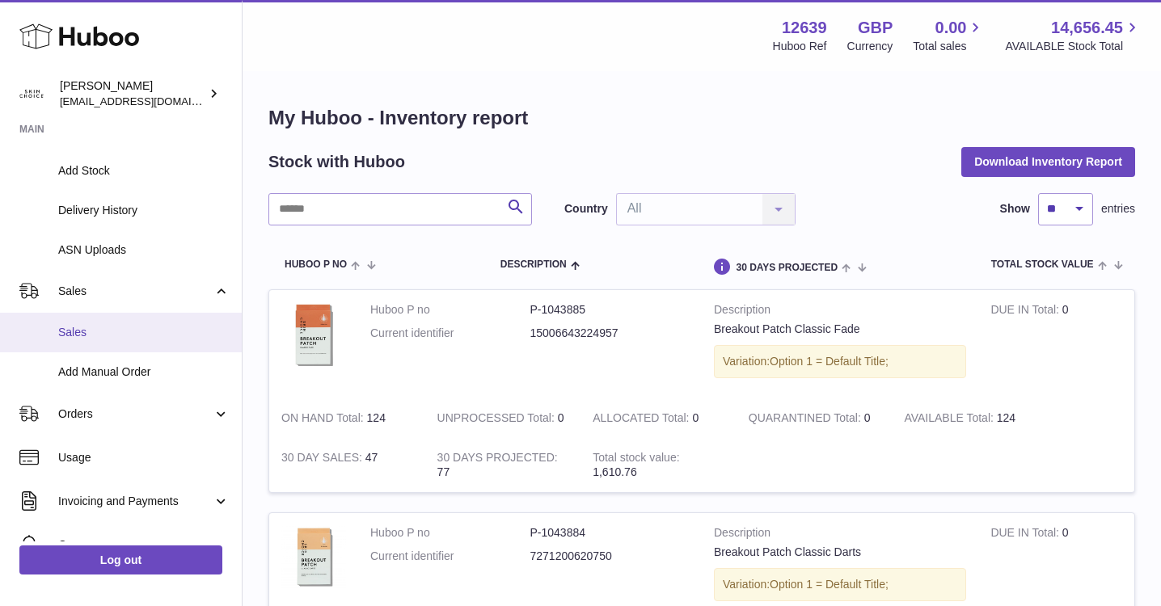
click at [128, 335] on span "Sales" at bounding box center [143, 332] width 171 height 15
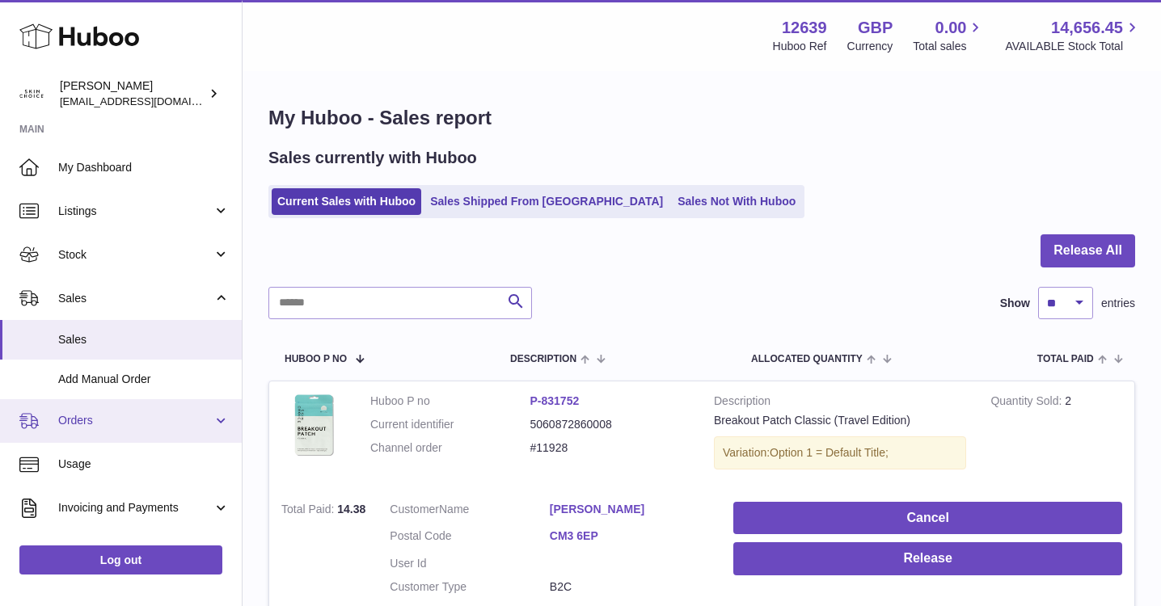
click at [169, 425] on span "Orders" at bounding box center [135, 420] width 154 height 15
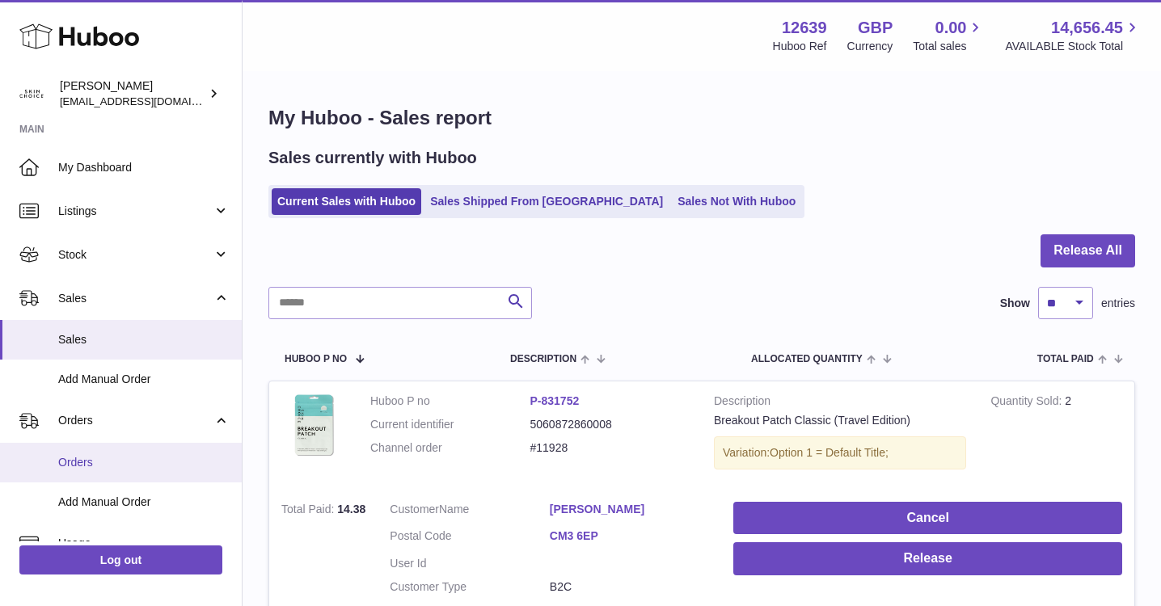
click at [151, 466] on span "Orders" at bounding box center [143, 462] width 171 height 15
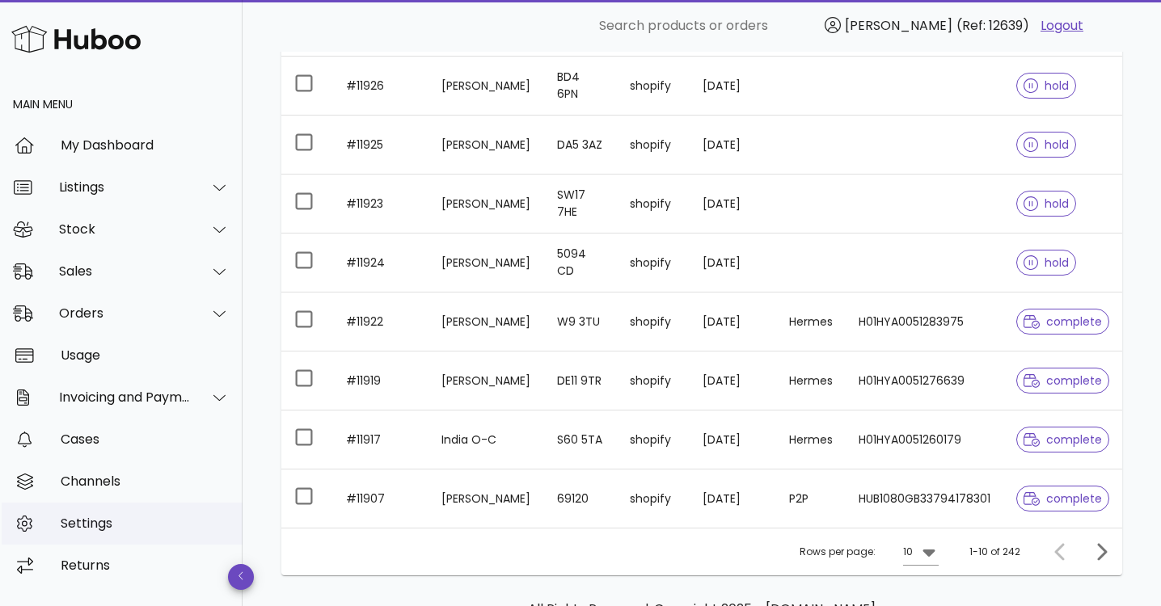
scroll to position [363, 0]
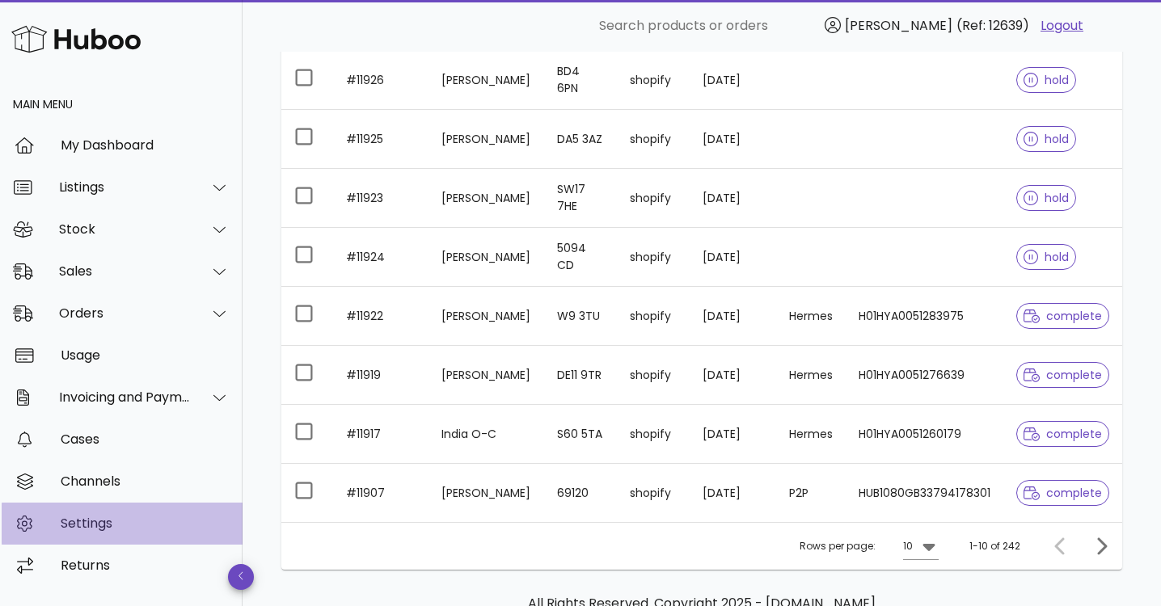
click at [201, 515] on div "Settings" at bounding box center [145, 523] width 169 height 35
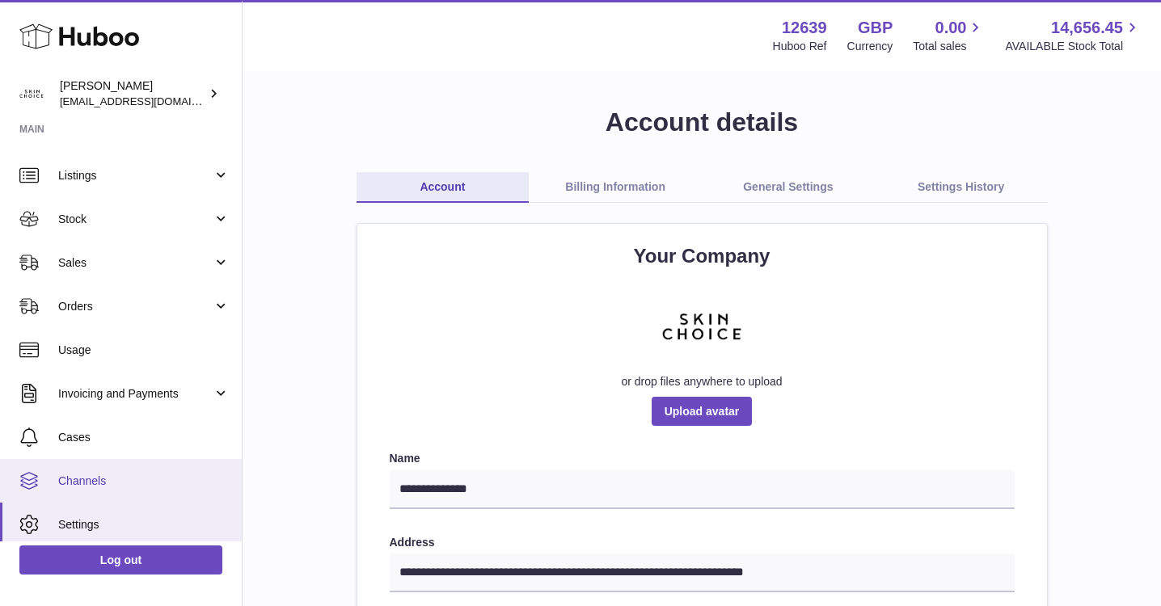
scroll to position [37, 0]
click at [179, 512] on link "Settings" at bounding box center [121, 523] width 242 height 44
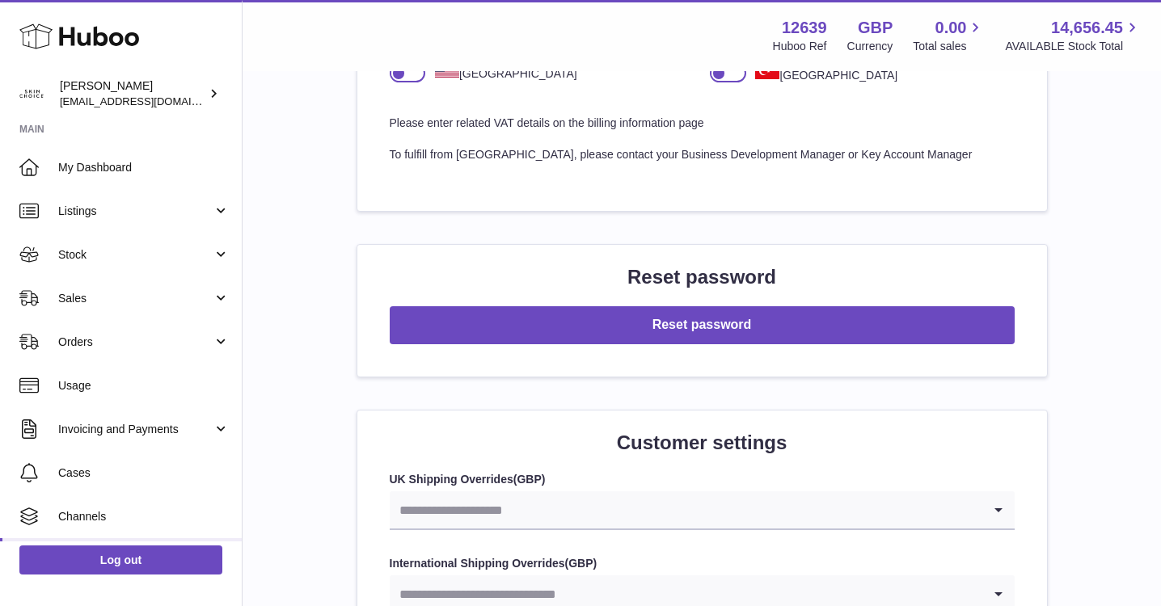
scroll to position [1286, 0]
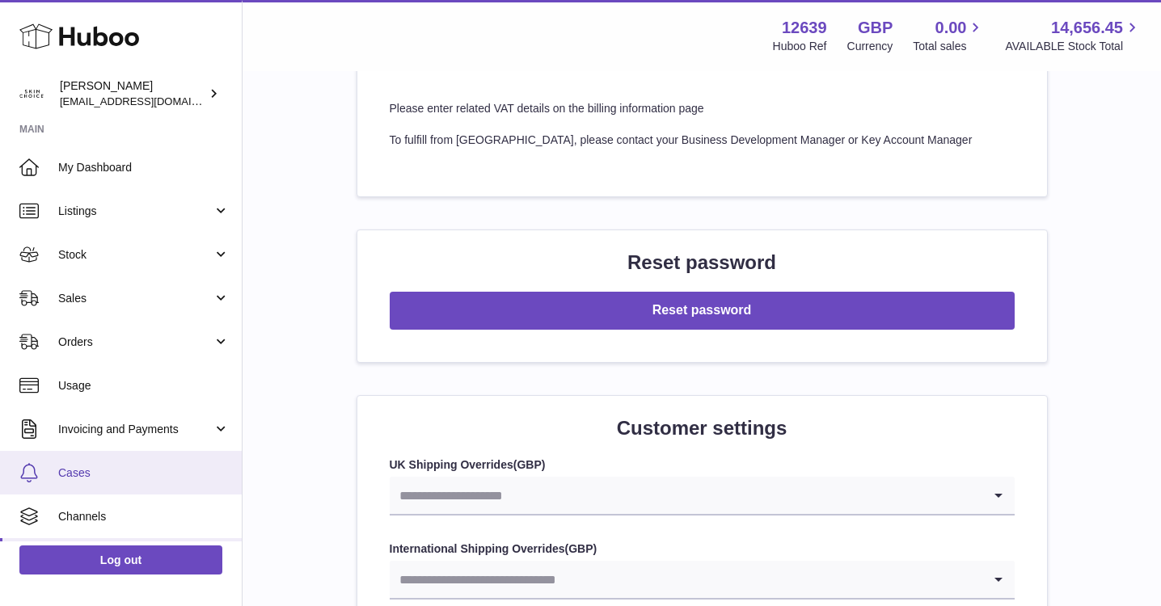
click at [130, 486] on link "Cases" at bounding box center [121, 473] width 242 height 44
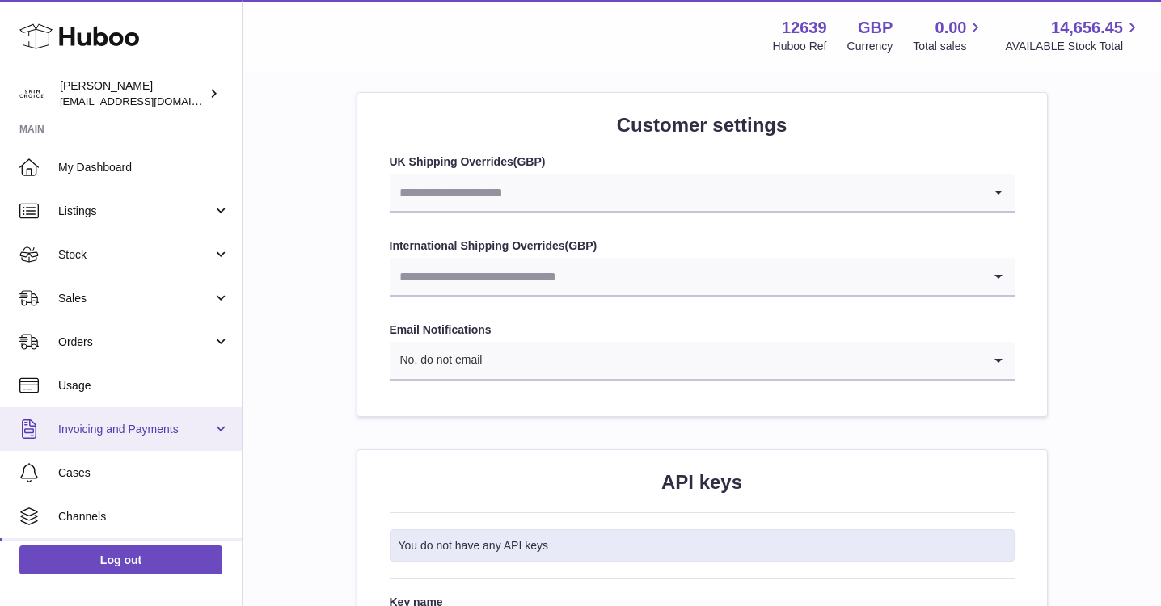
scroll to position [1286, 0]
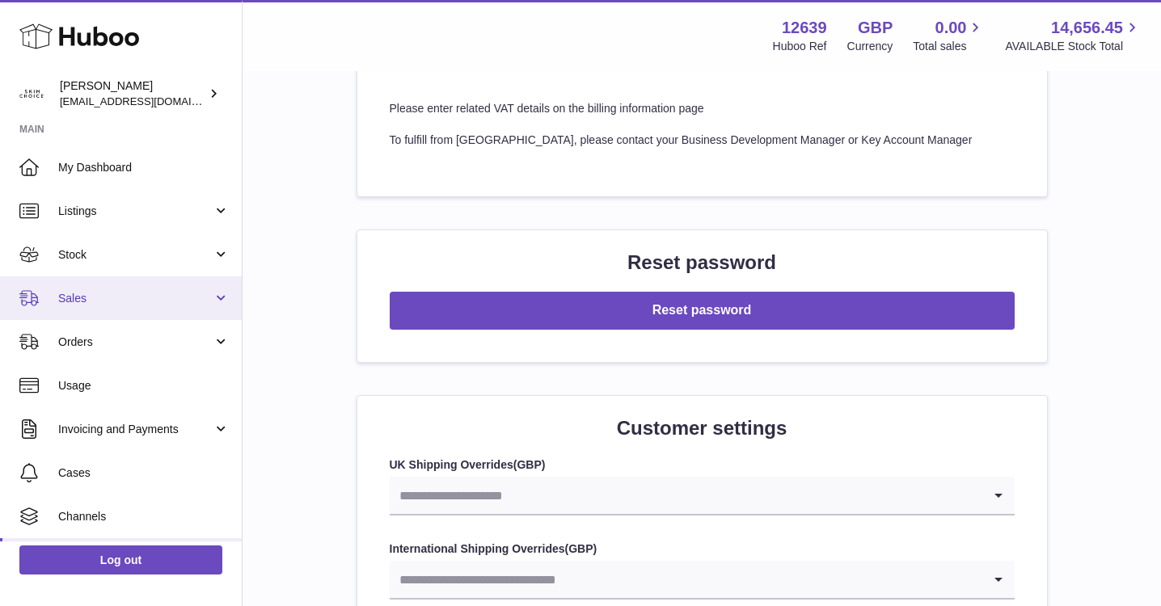
click at [167, 297] on span "Sales" at bounding box center [135, 298] width 154 height 15
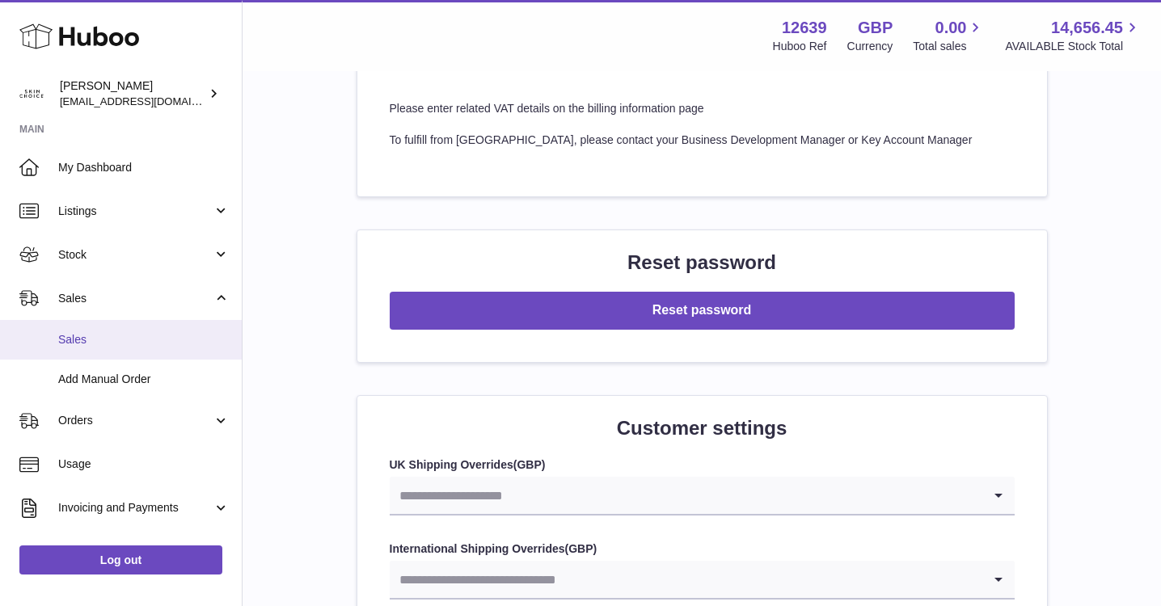
click at [137, 340] on span "Sales" at bounding box center [143, 339] width 171 height 15
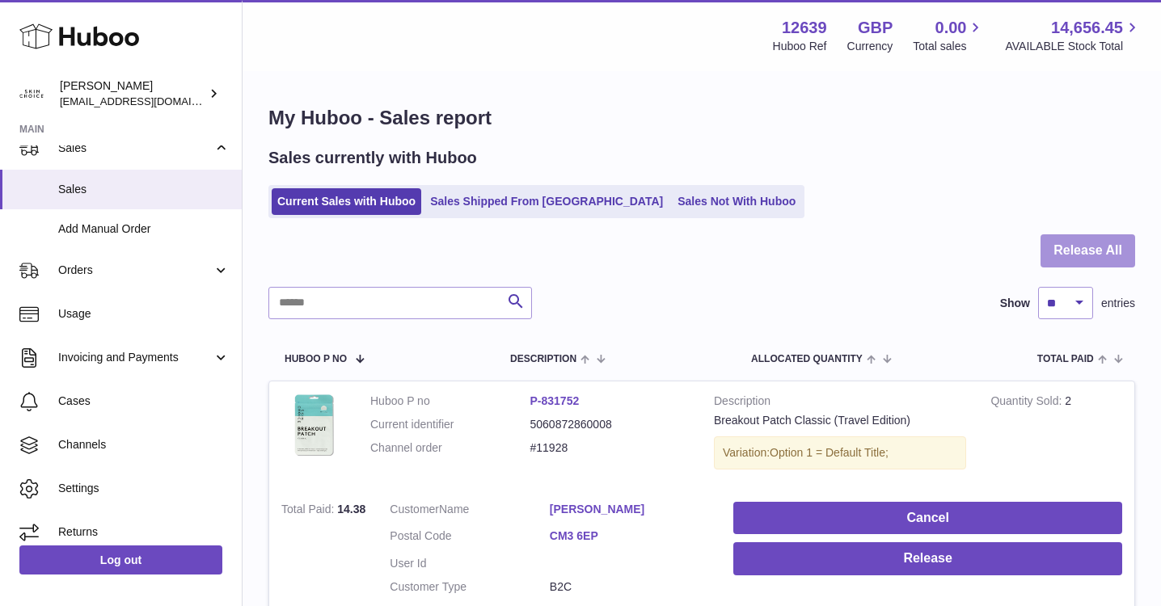
click at [1060, 254] on button "Release All" at bounding box center [1087, 250] width 95 height 33
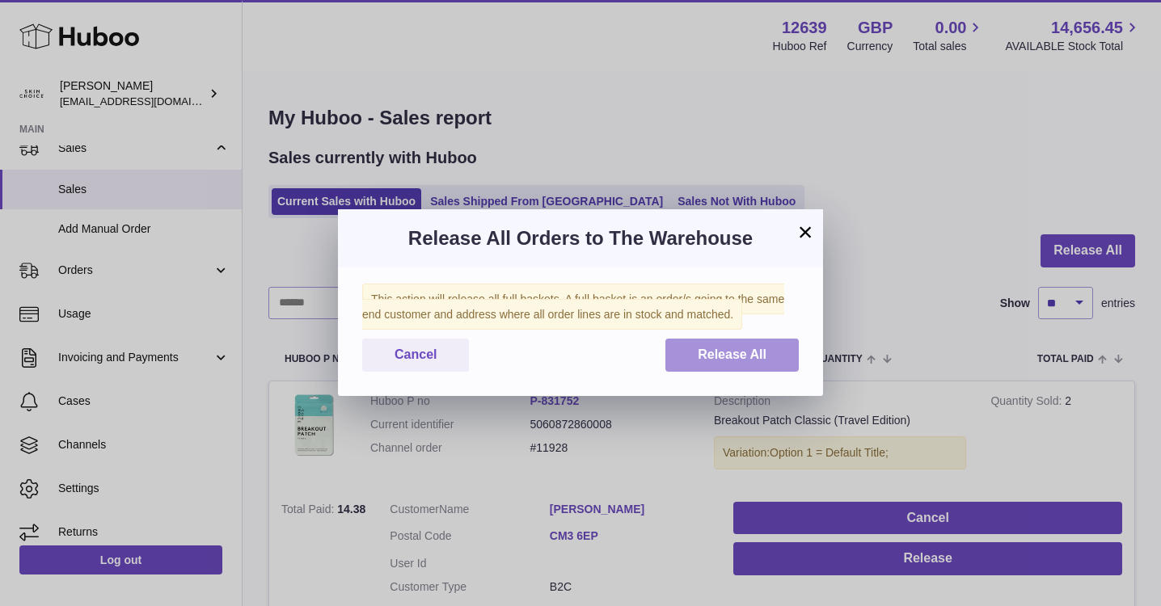
click at [688, 364] on button "Release All" at bounding box center [731, 355] width 133 height 33
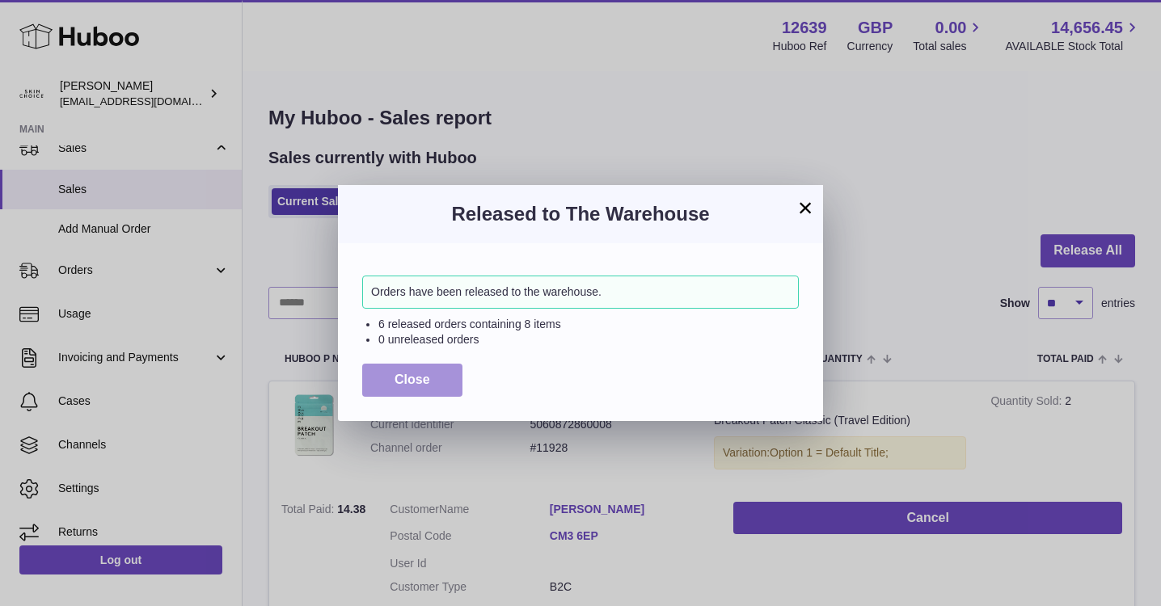
click at [447, 367] on button "Close" at bounding box center [412, 380] width 100 height 33
